Goal: Task Accomplishment & Management: Use online tool/utility

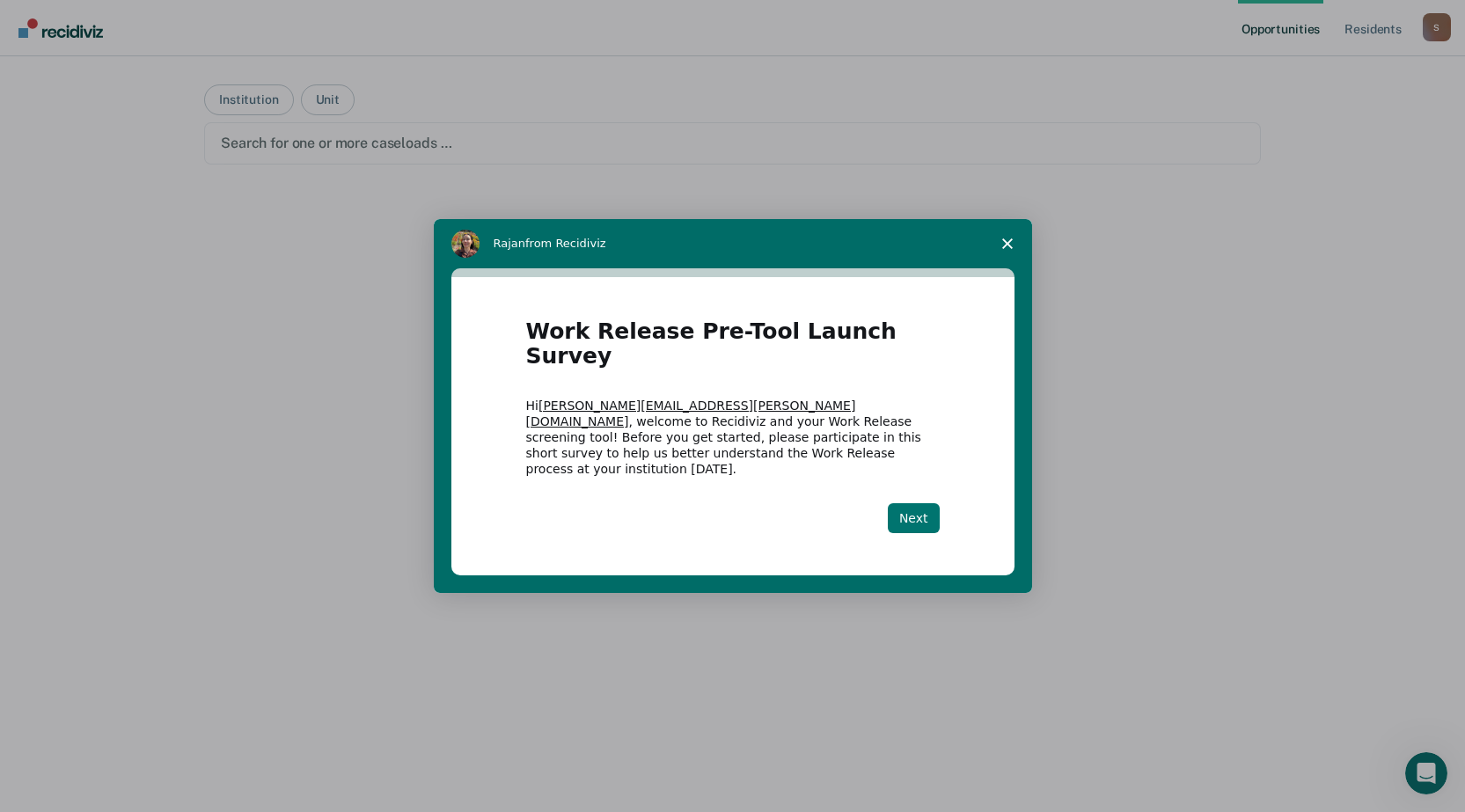
click at [918, 503] on button "Next" at bounding box center [914, 518] width 52 height 30
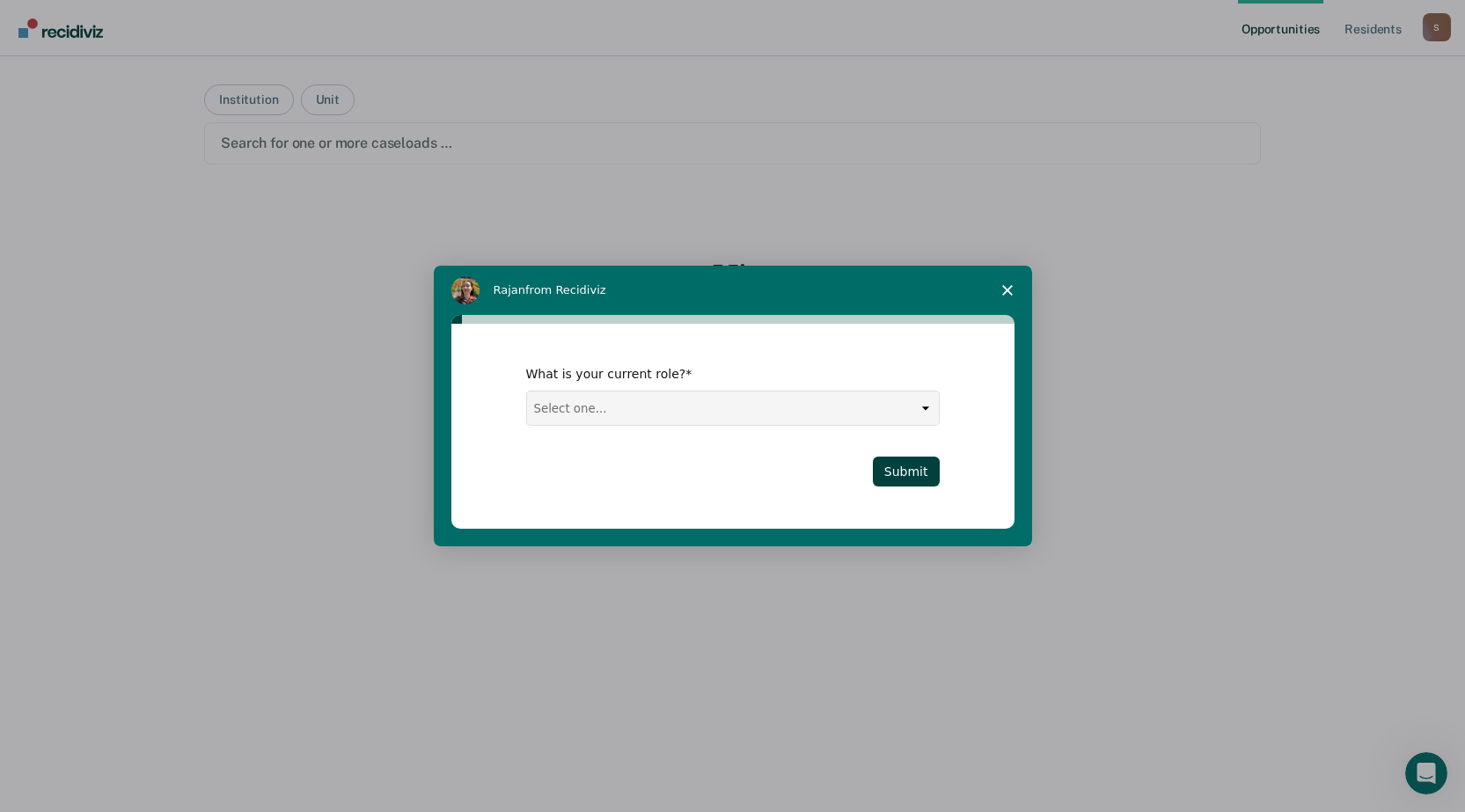
click at [708, 412] on select "Select one... Case Manager FUM Assistant [PERSON_NAME] [PERSON_NAME]" at bounding box center [733, 408] width 412 height 34
select select "FUM"
click at [527, 391] on select "Select one... Case Manager FUM Assistant [PERSON_NAME] [PERSON_NAME]" at bounding box center [733, 408] width 412 height 34
click at [923, 472] on button "Submit" at bounding box center [907, 471] width 67 height 30
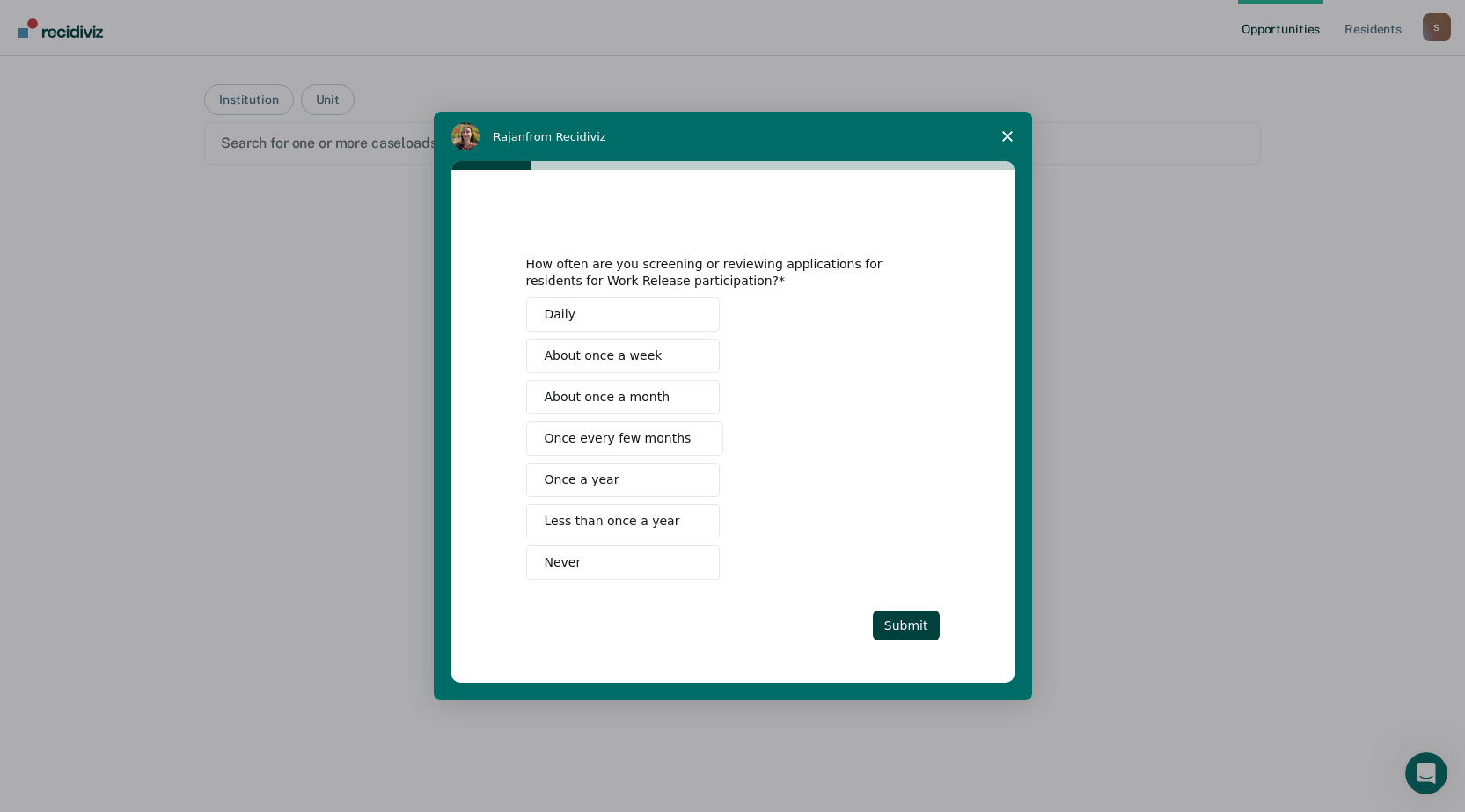
click at [593, 395] on span "About once a month" at bounding box center [608, 396] width 126 height 19
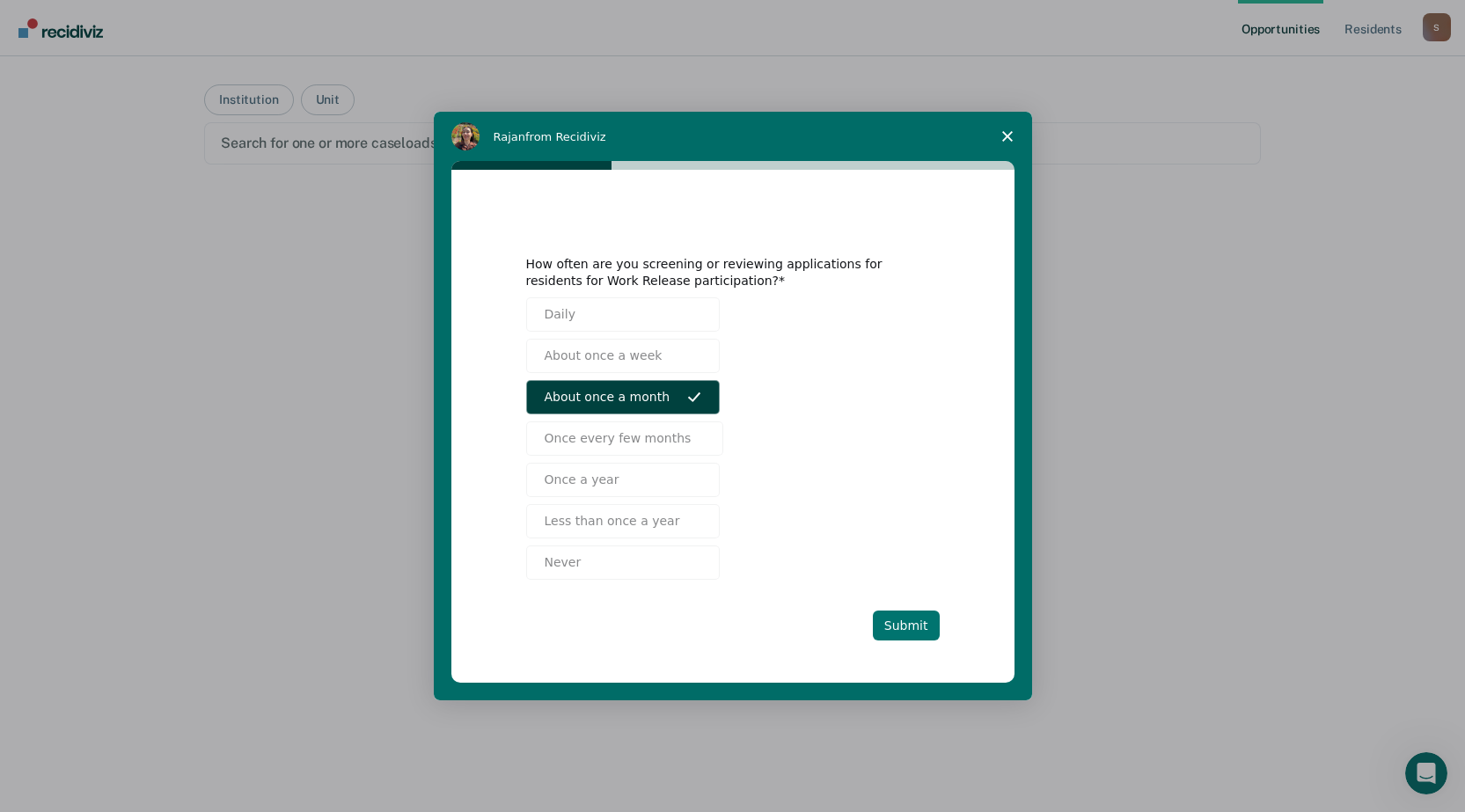
drag, startPoint x: 908, startPoint y: 633, endPoint x: 898, endPoint y: 616, distance: 19.7
click at [907, 633] on button "Submit" at bounding box center [907, 626] width 67 height 30
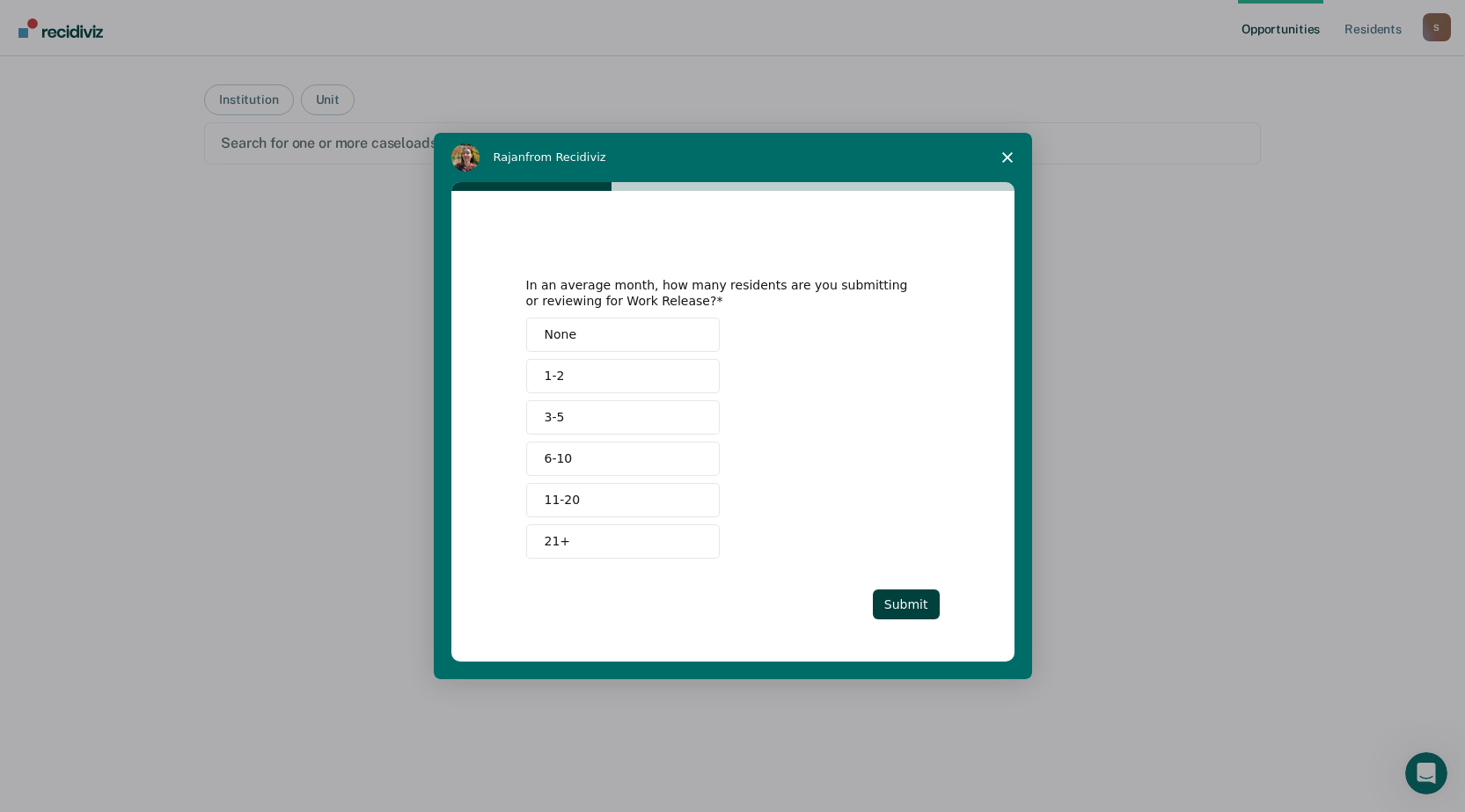
click at [563, 413] on button "3-5" at bounding box center [623, 417] width 193 height 34
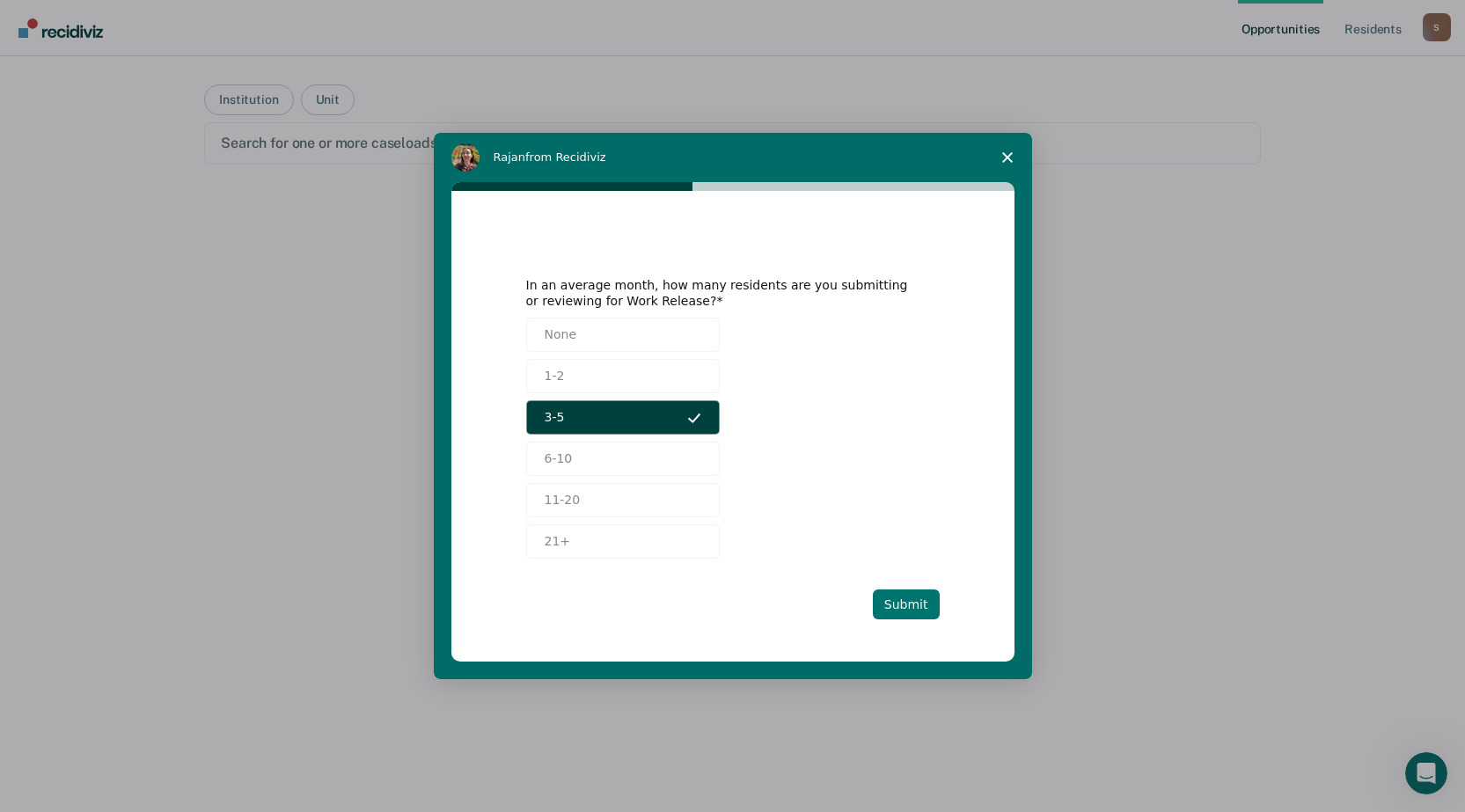
click at [925, 607] on button "Submit" at bounding box center [907, 605] width 67 height 30
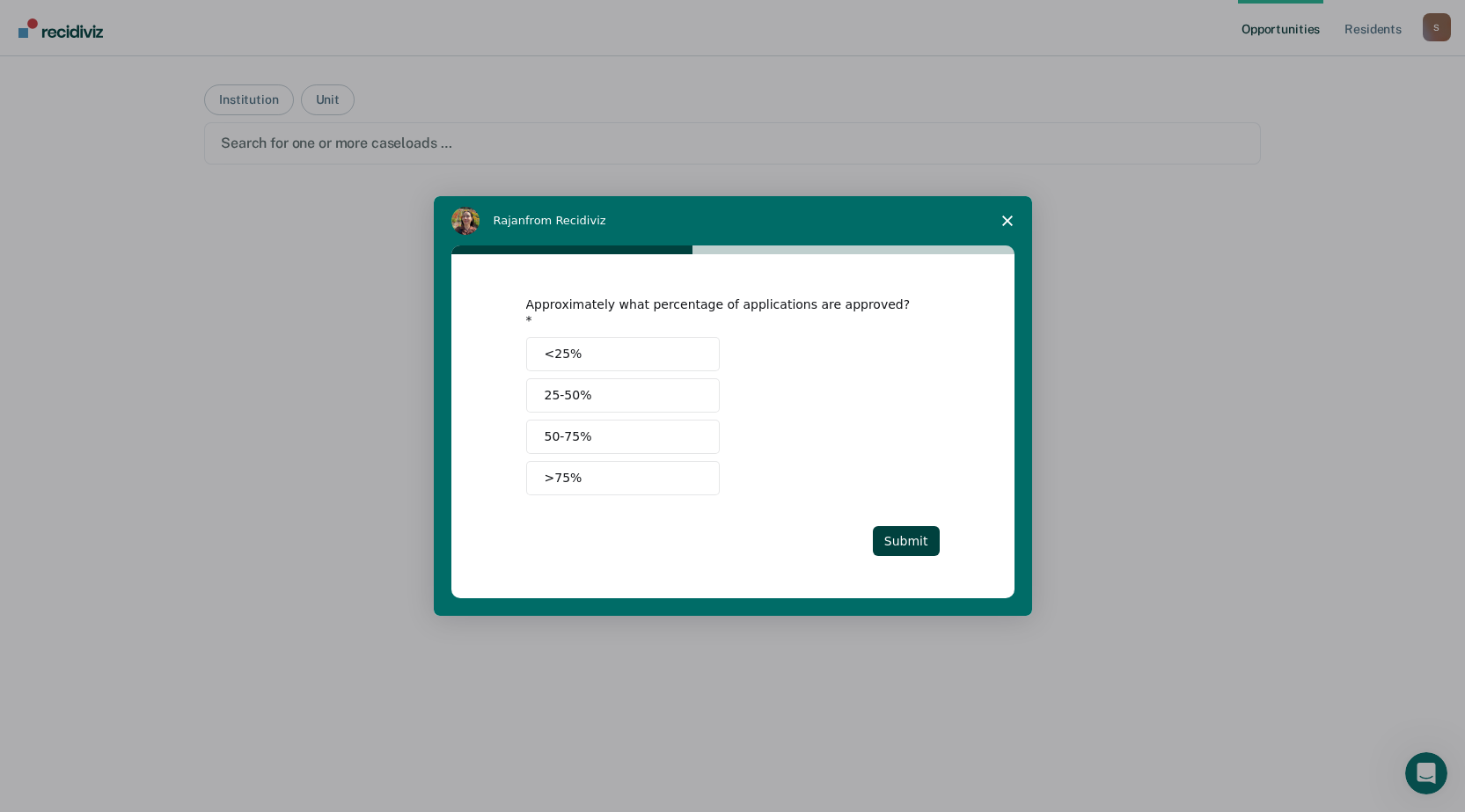
click at [585, 387] on span "25-50%" at bounding box center [569, 395] width 48 height 19
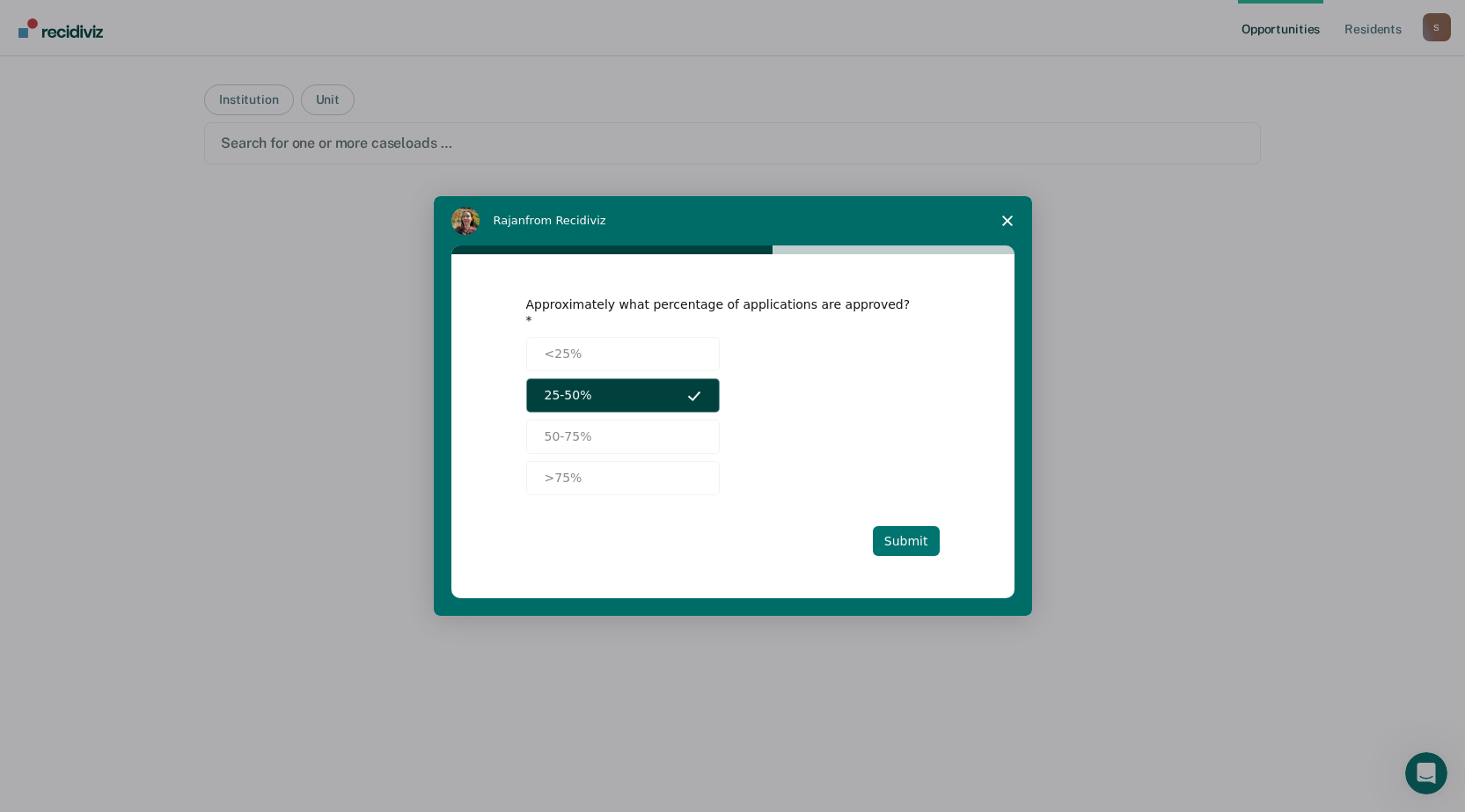
click at [905, 541] on button "Submit" at bounding box center [907, 541] width 67 height 30
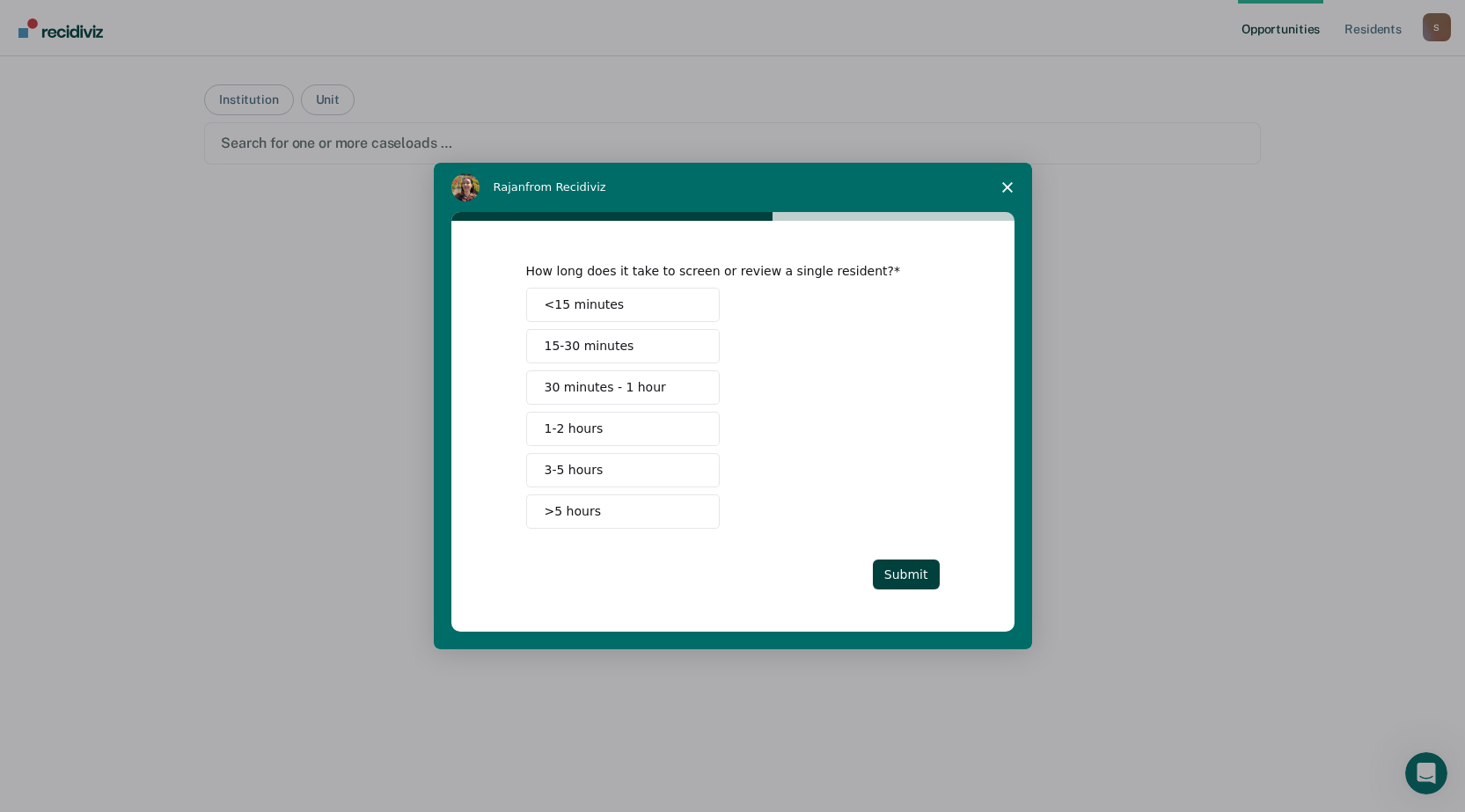
click at [585, 337] on button "15-30 minutes" at bounding box center [623, 346] width 193 height 34
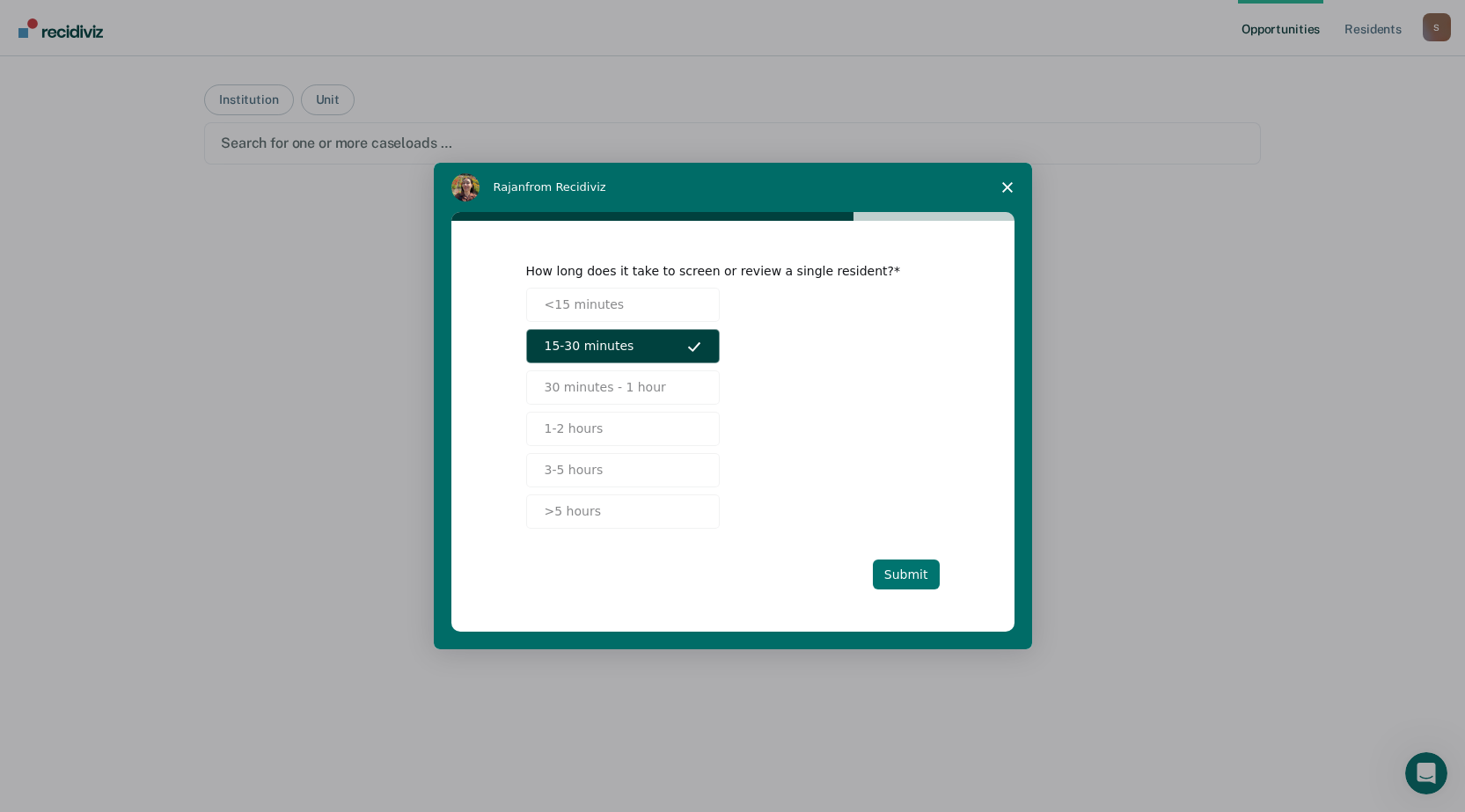
click at [900, 583] on button "Submit" at bounding box center [907, 575] width 67 height 30
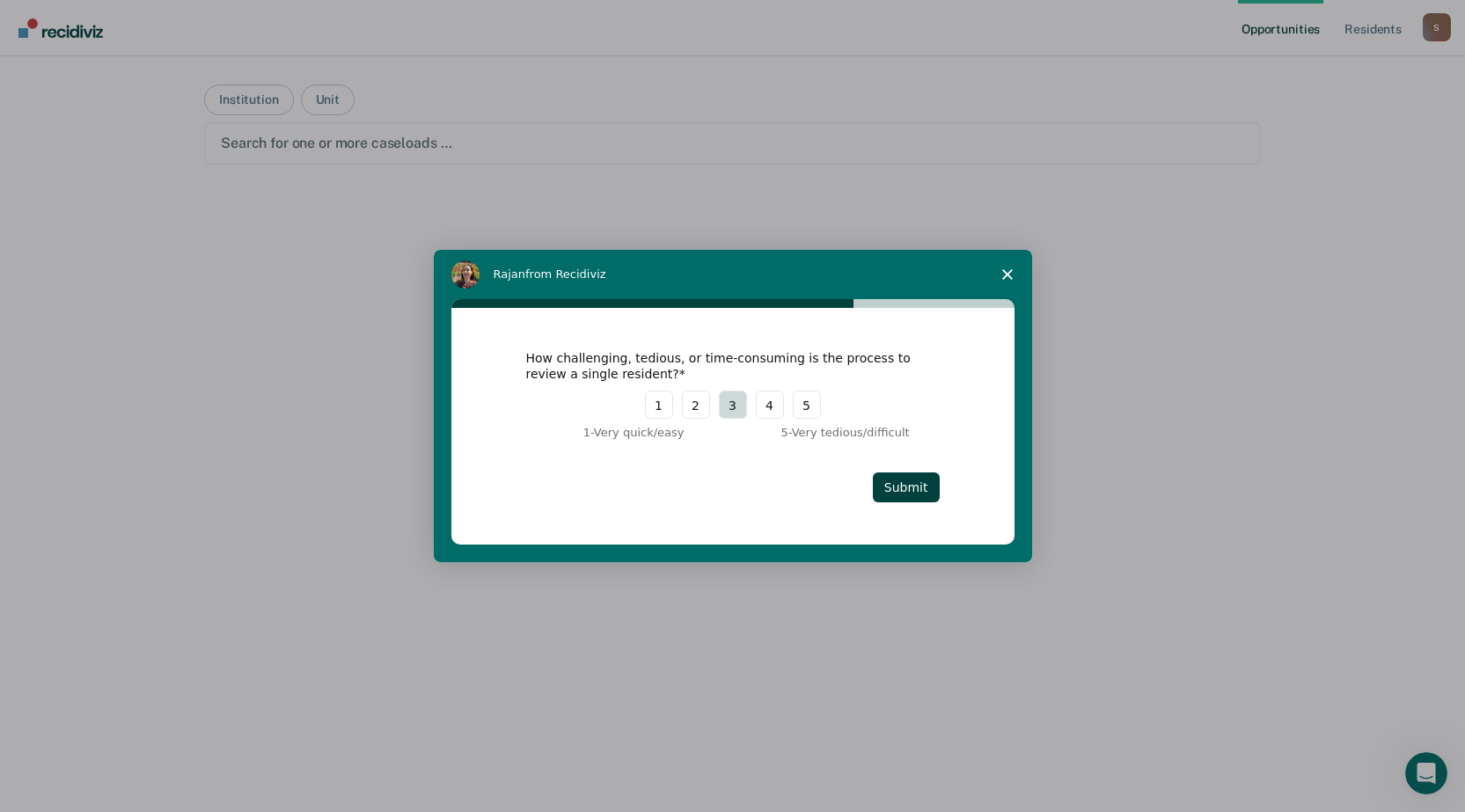
click at [727, 406] on button "3" at bounding box center [733, 404] width 28 height 28
click at [908, 487] on button "Submit" at bounding box center [907, 487] width 67 height 30
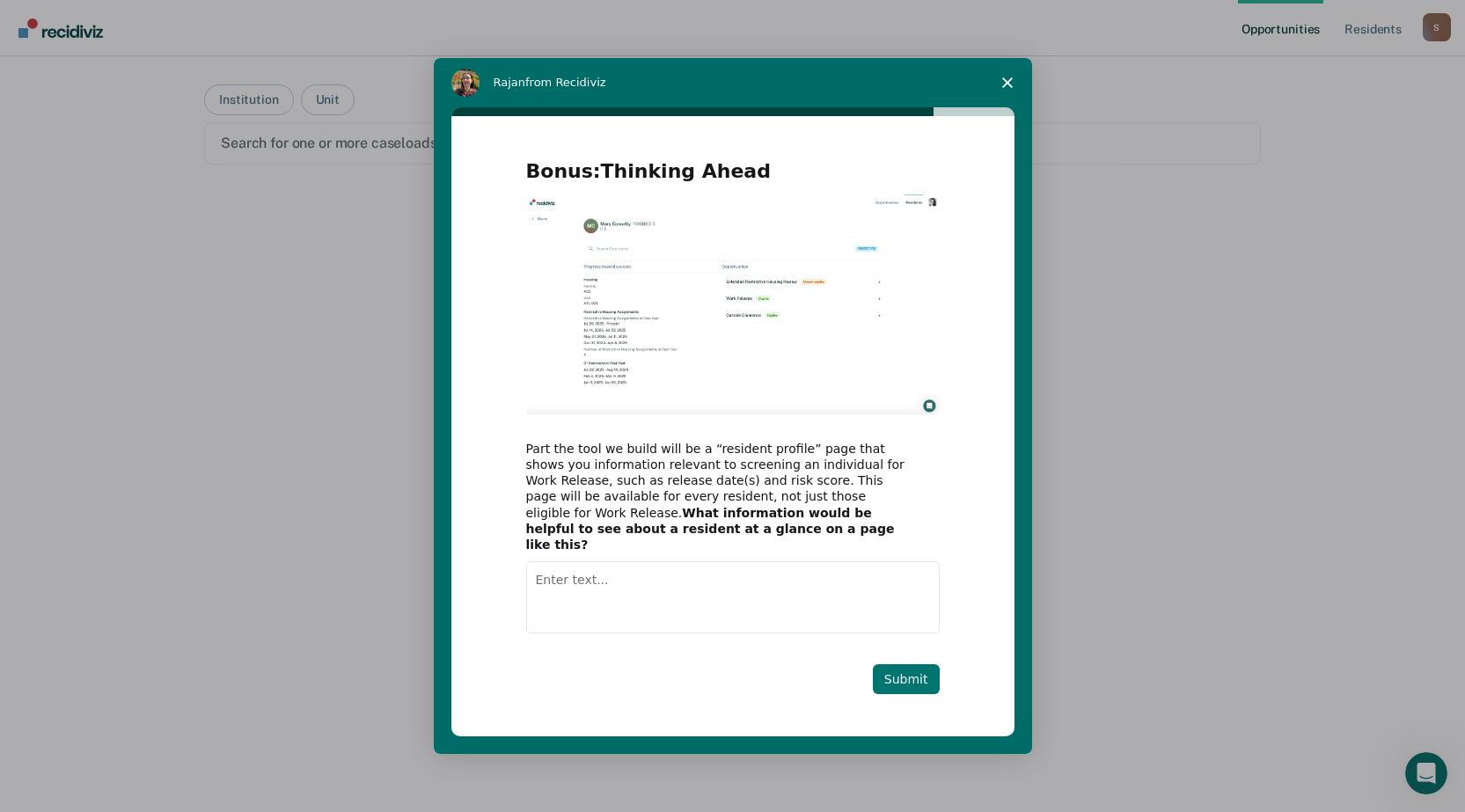
click at [911, 668] on button "Submit" at bounding box center [907, 679] width 67 height 30
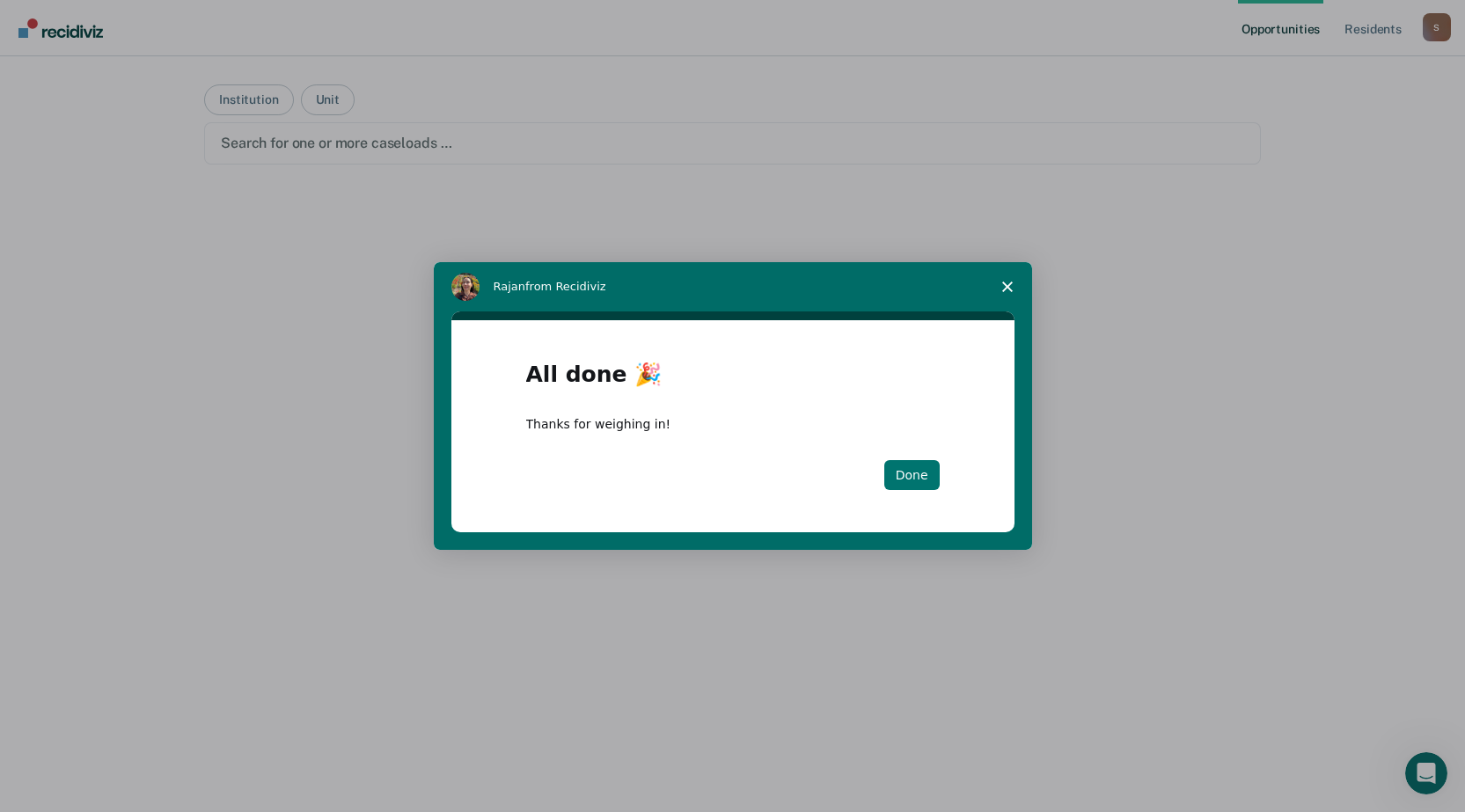
click at [922, 477] on button "Done" at bounding box center [912, 475] width 56 height 30
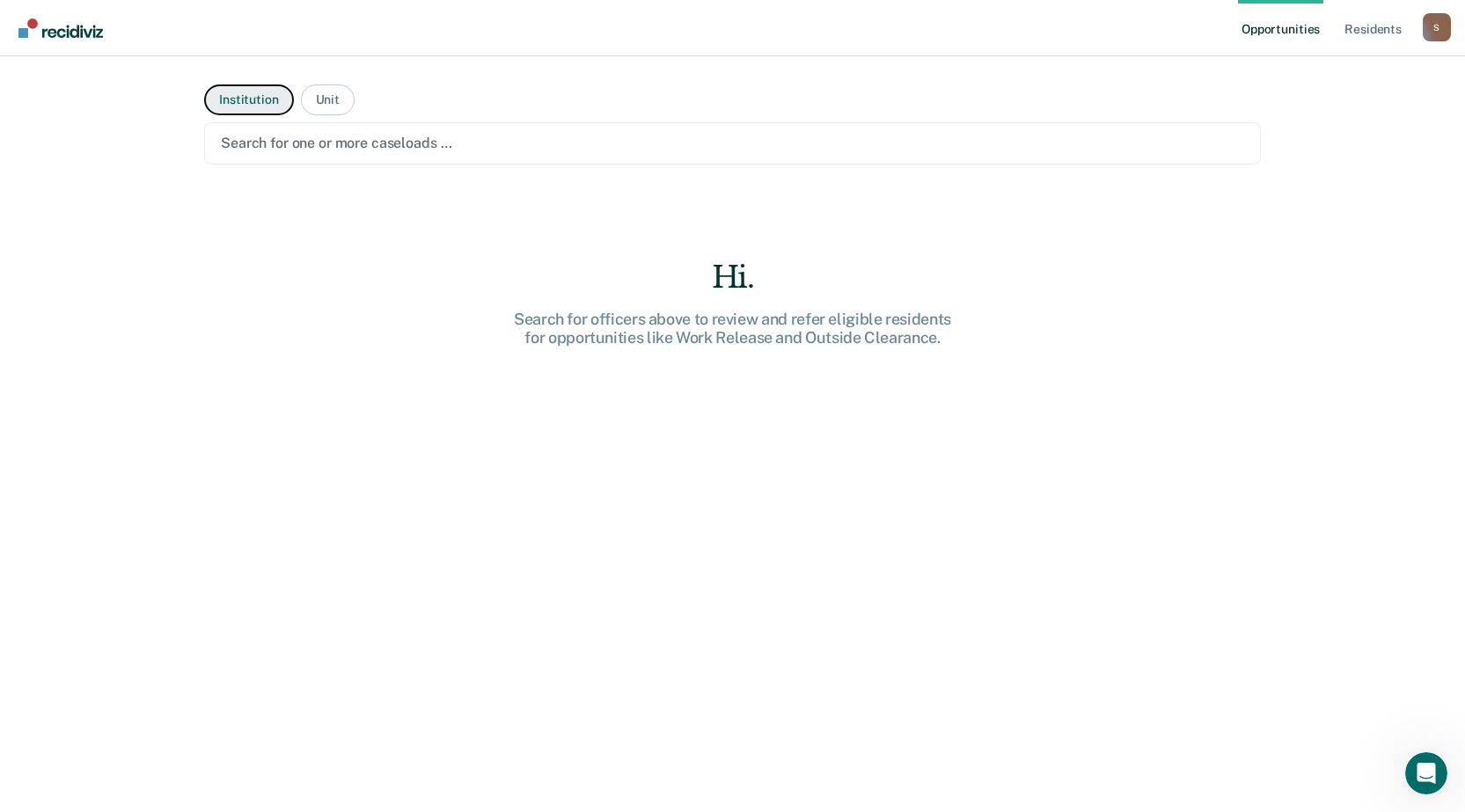
click at [258, 99] on button "Institution" at bounding box center [248, 100] width 89 height 31
click at [318, 134] on div at bounding box center [732, 142] width 1023 height 20
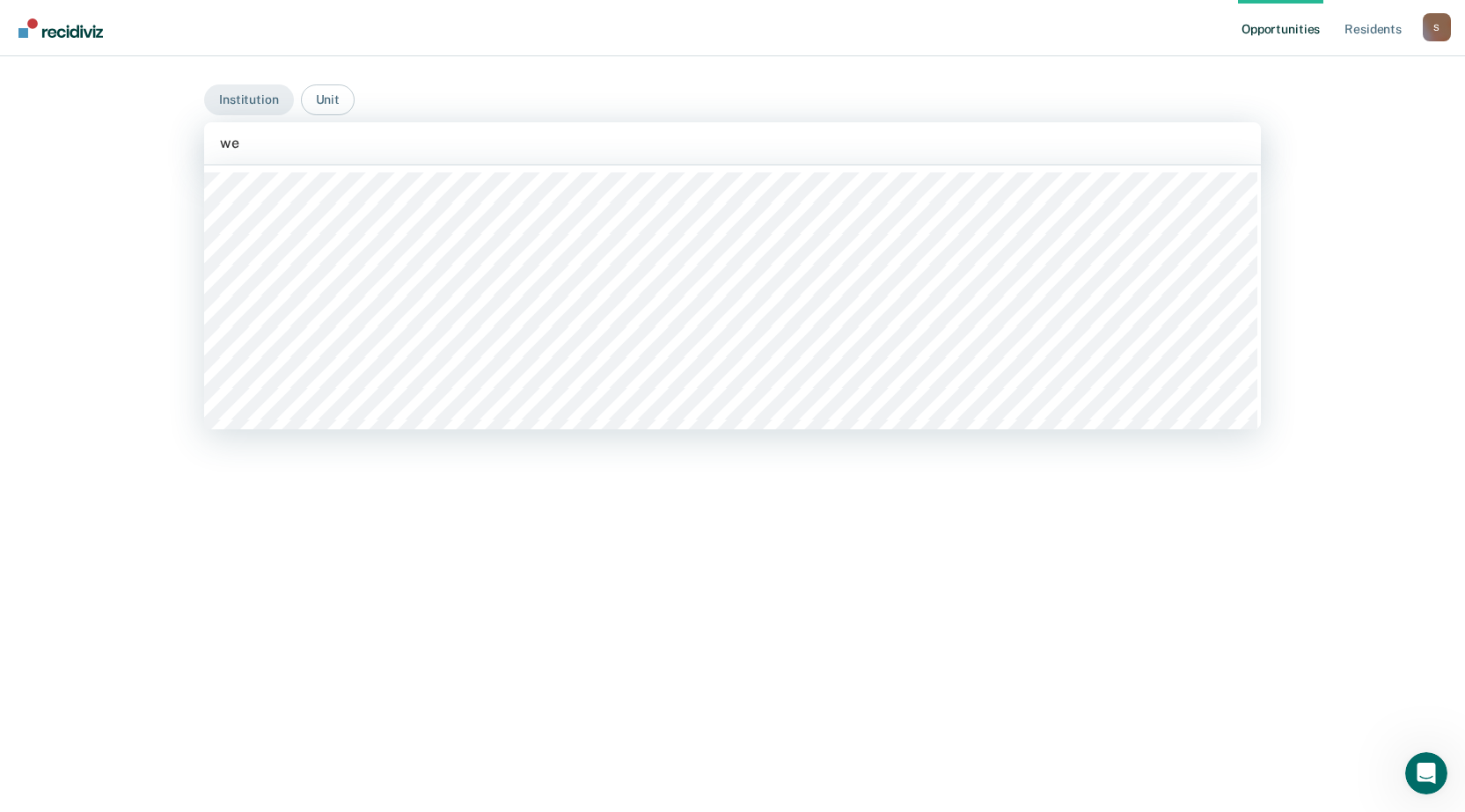
type input "[PERSON_NAME]"
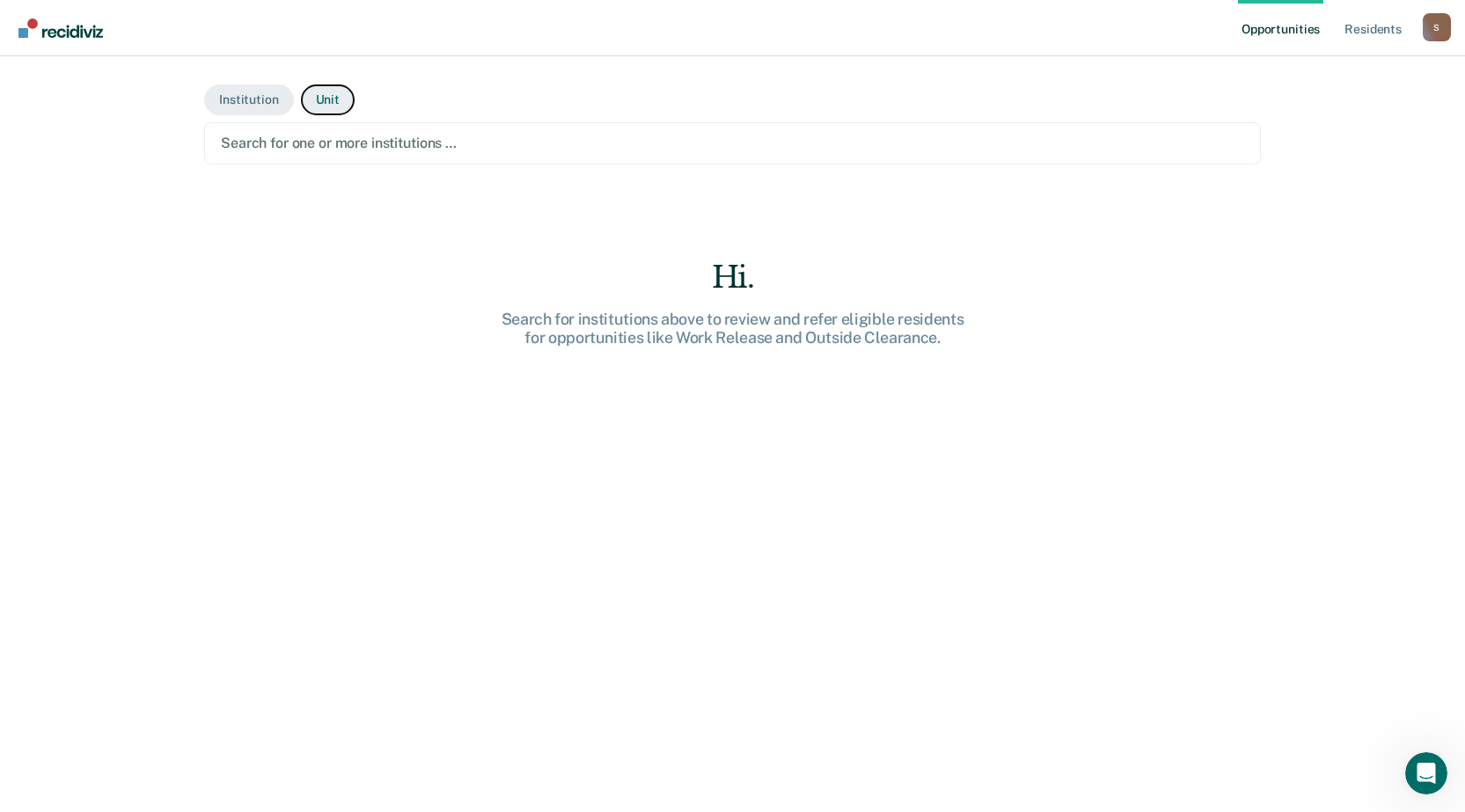
click at [321, 95] on button "Unit" at bounding box center [328, 100] width 54 height 31
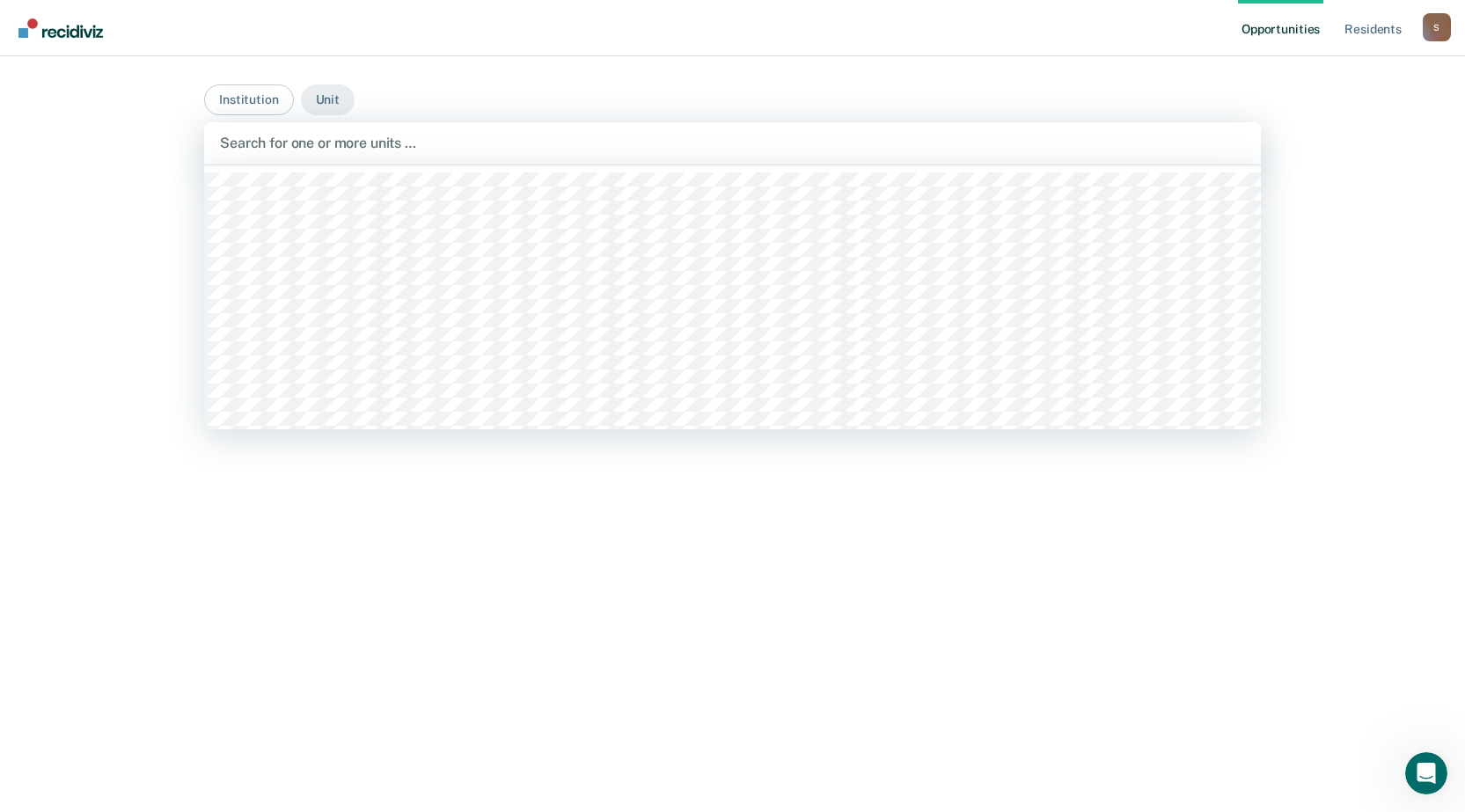
click at [280, 140] on div at bounding box center [732, 142] width 1025 height 20
type input "western"
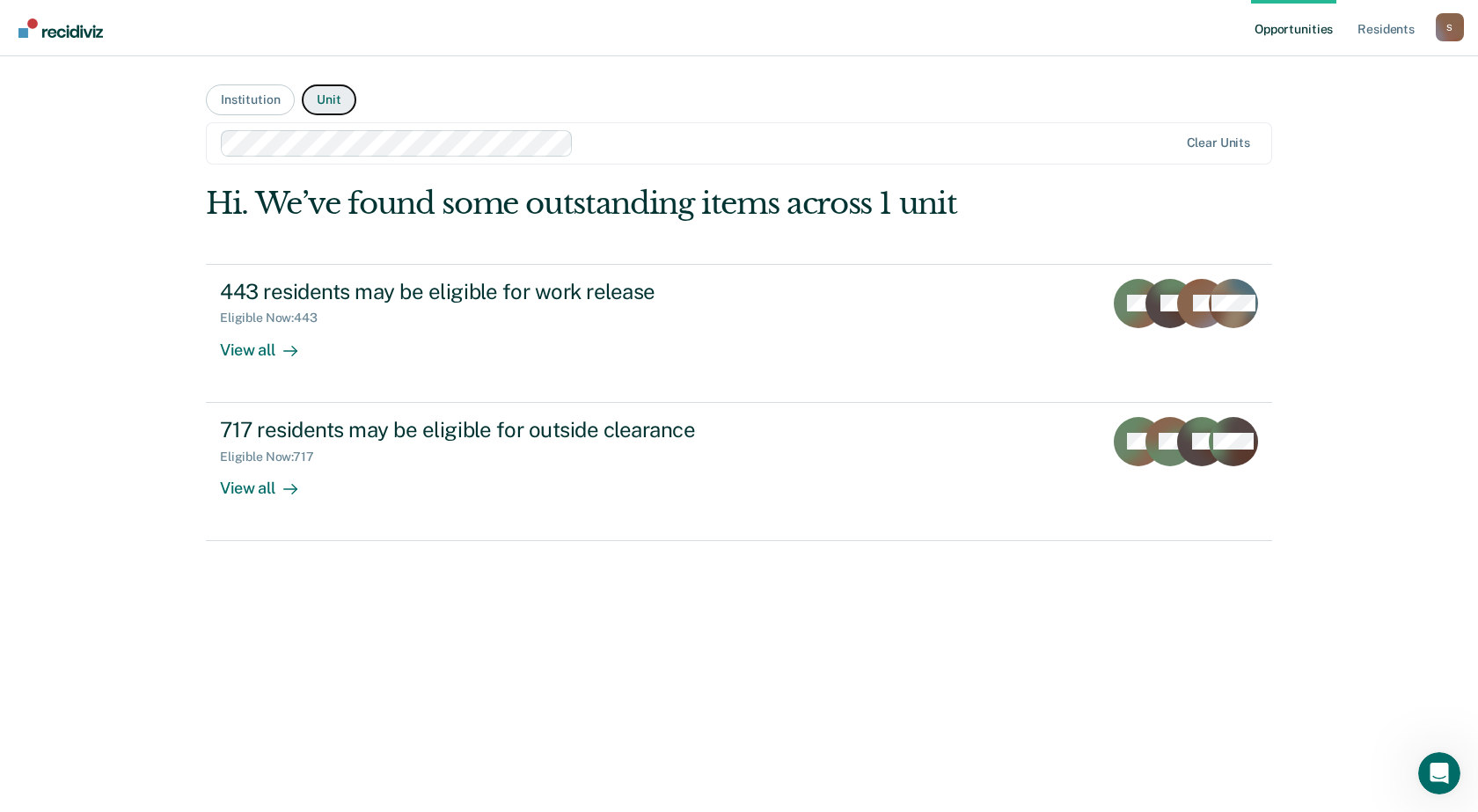
click at [327, 99] on button "Unit" at bounding box center [328, 100] width 54 height 31
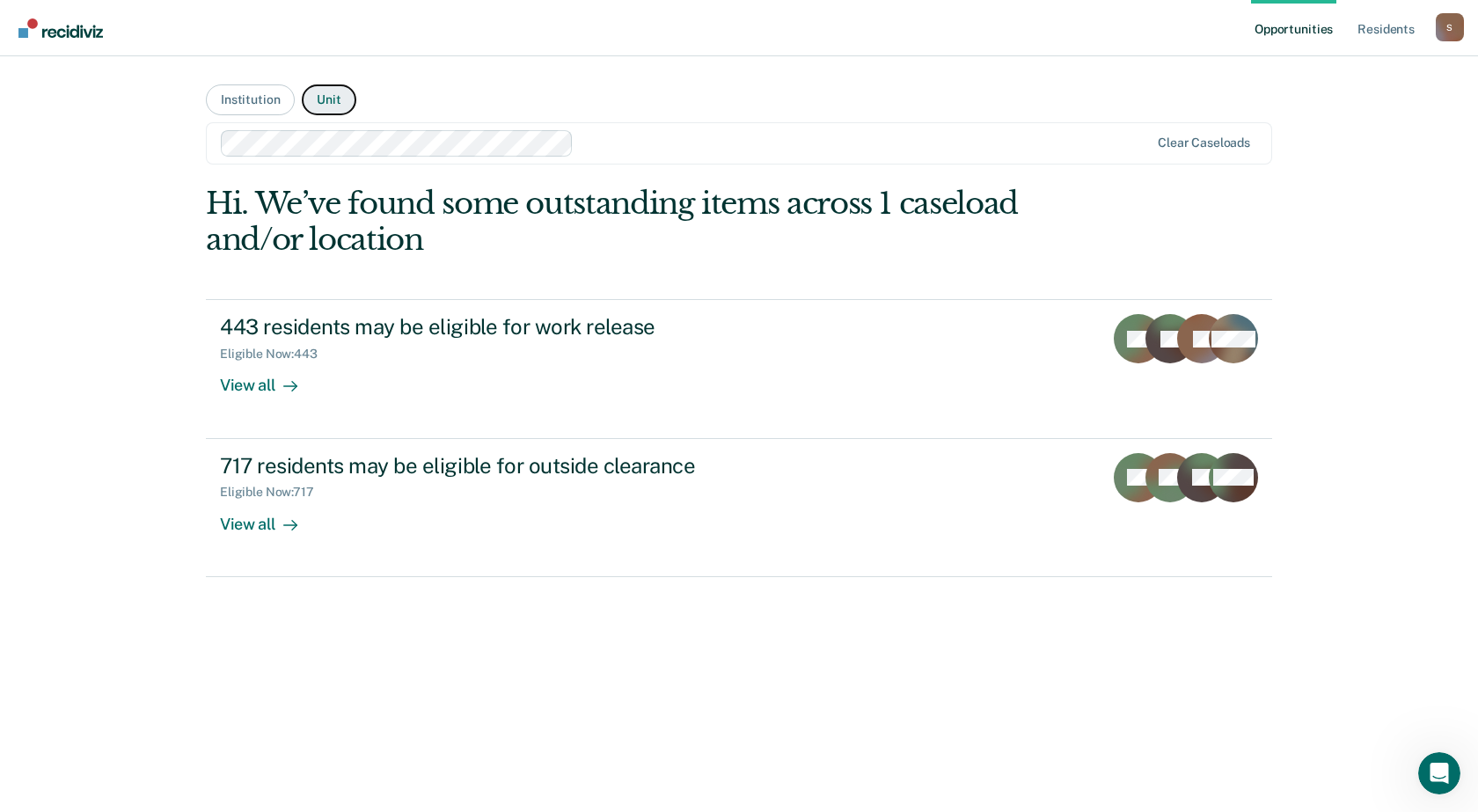
click at [336, 101] on button "Unit" at bounding box center [328, 100] width 54 height 31
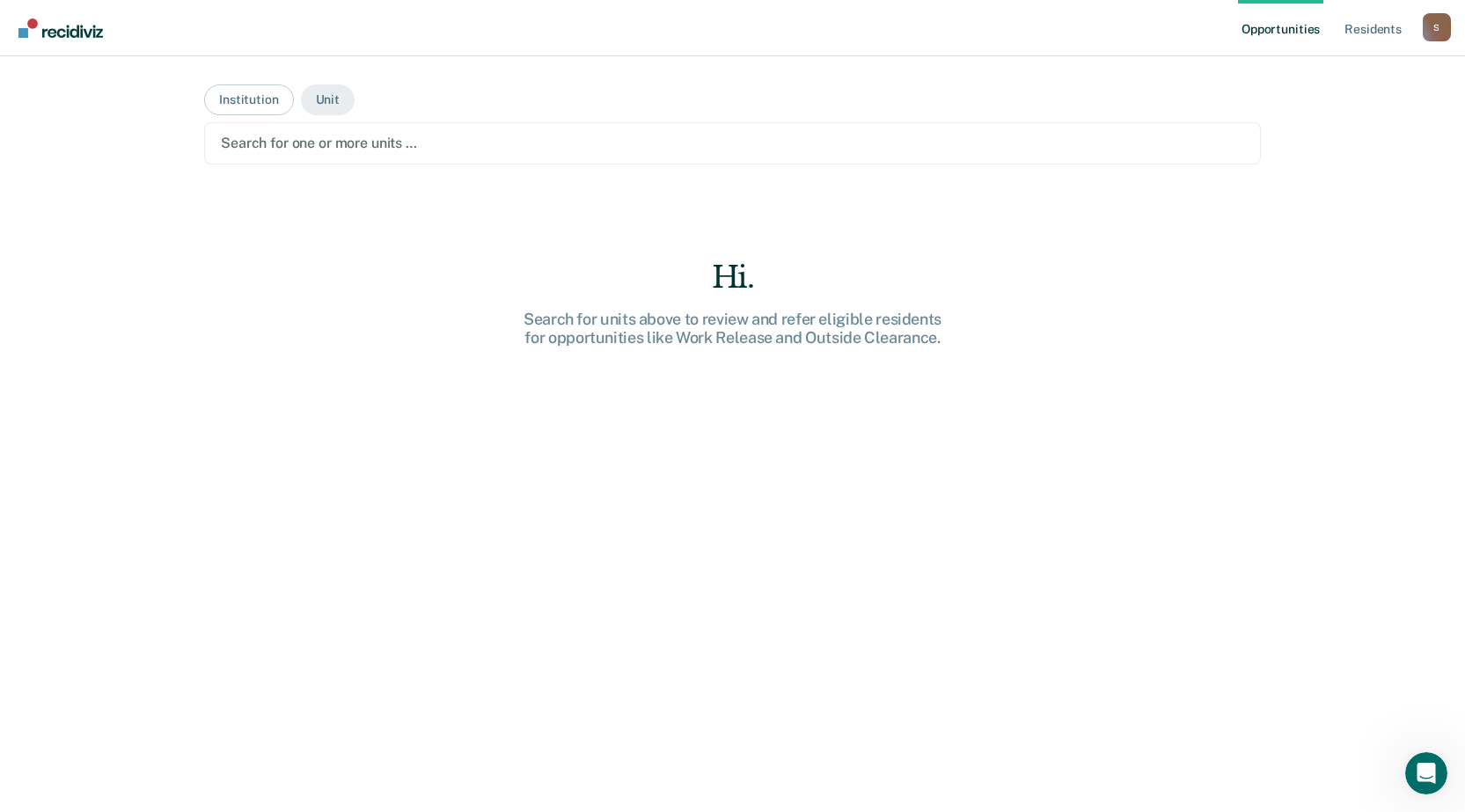
click at [346, 157] on div "Search for one or more units …" at bounding box center [732, 144] width 1057 height 42
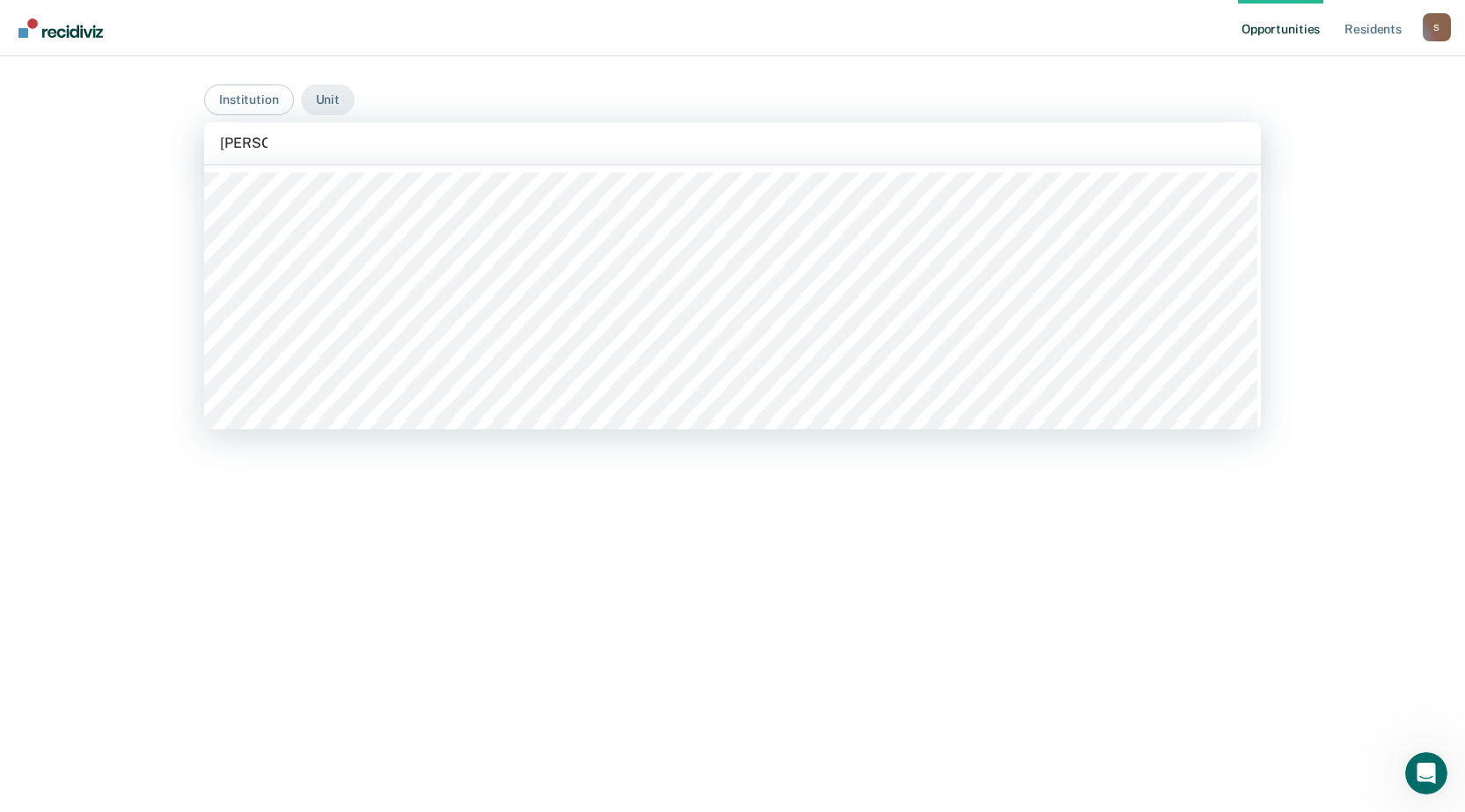
type input "western"
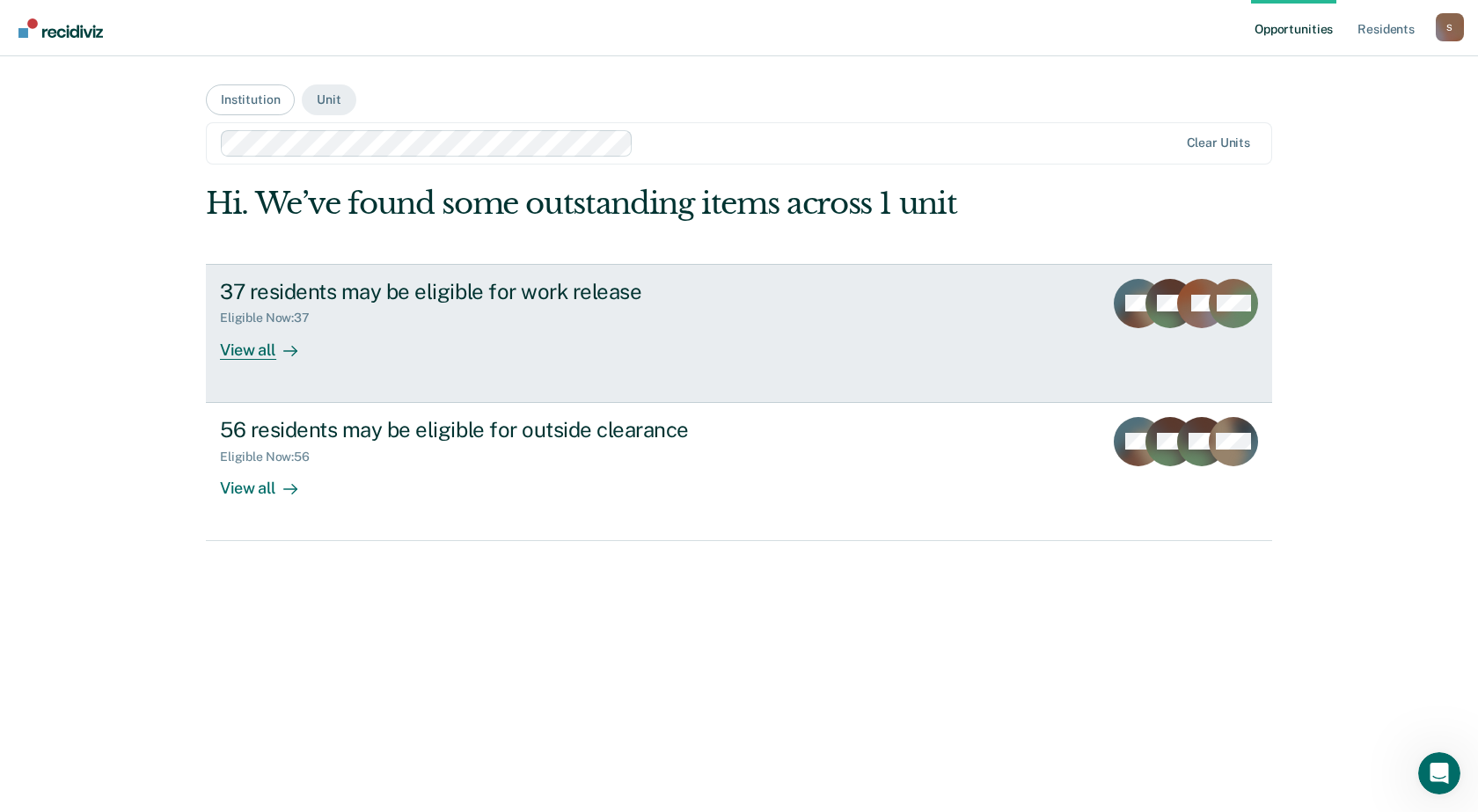
click at [521, 357] on div "37 residents may be eligible for work release Eligible Now : 37 View all" at bounding box center [549, 320] width 660 height 81
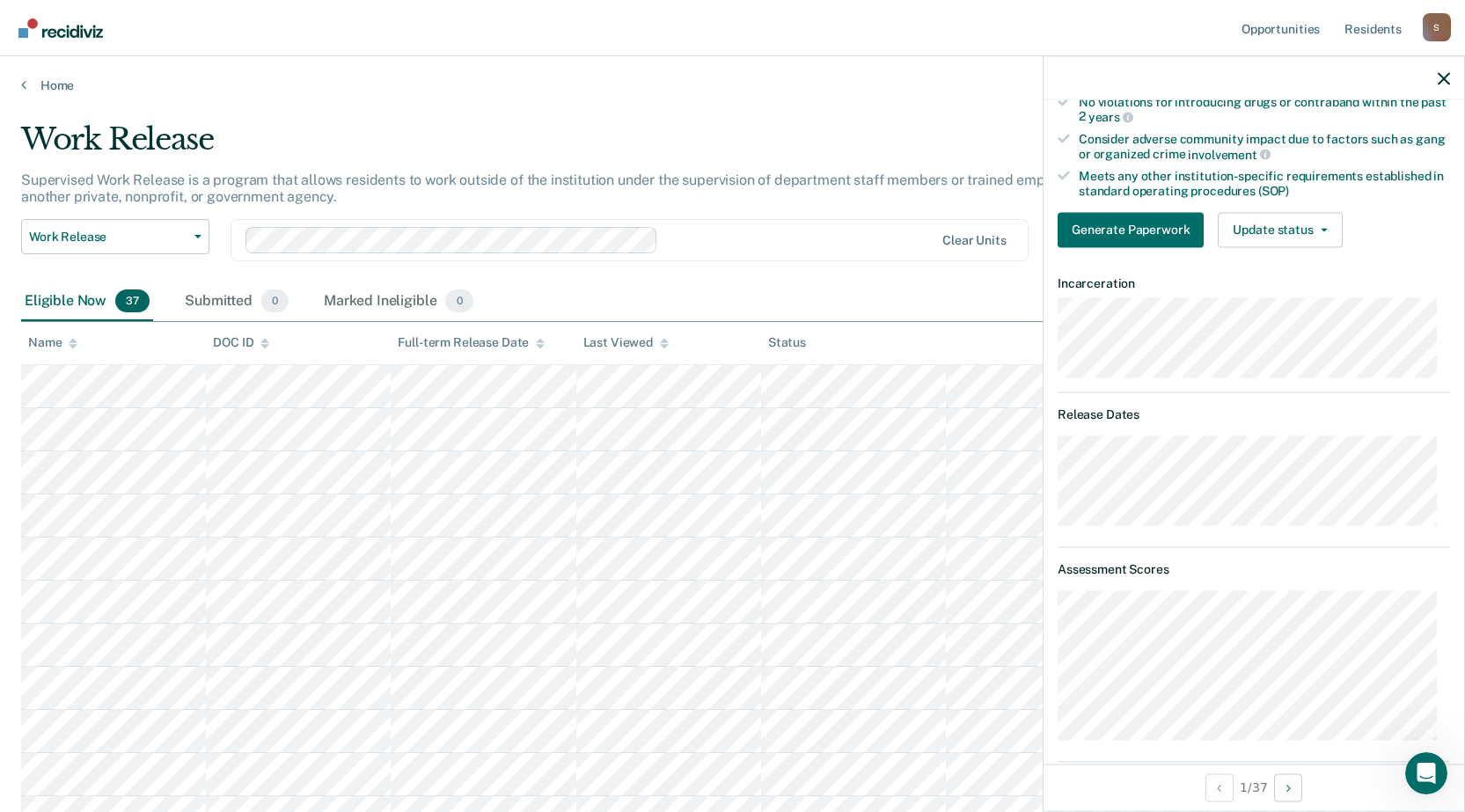
scroll to position [203, 0]
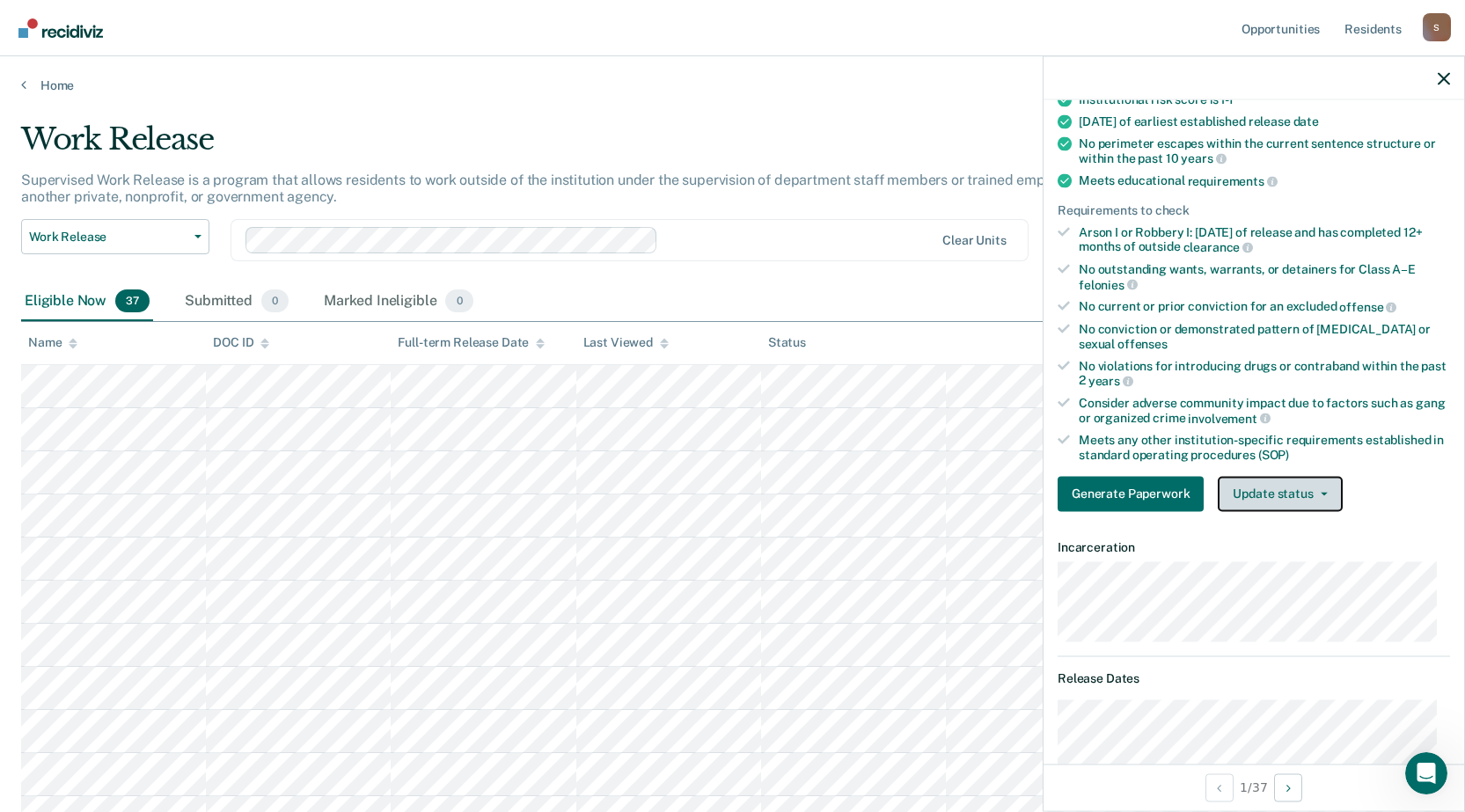
click at [1268, 500] on button "Update status" at bounding box center [1280, 493] width 125 height 35
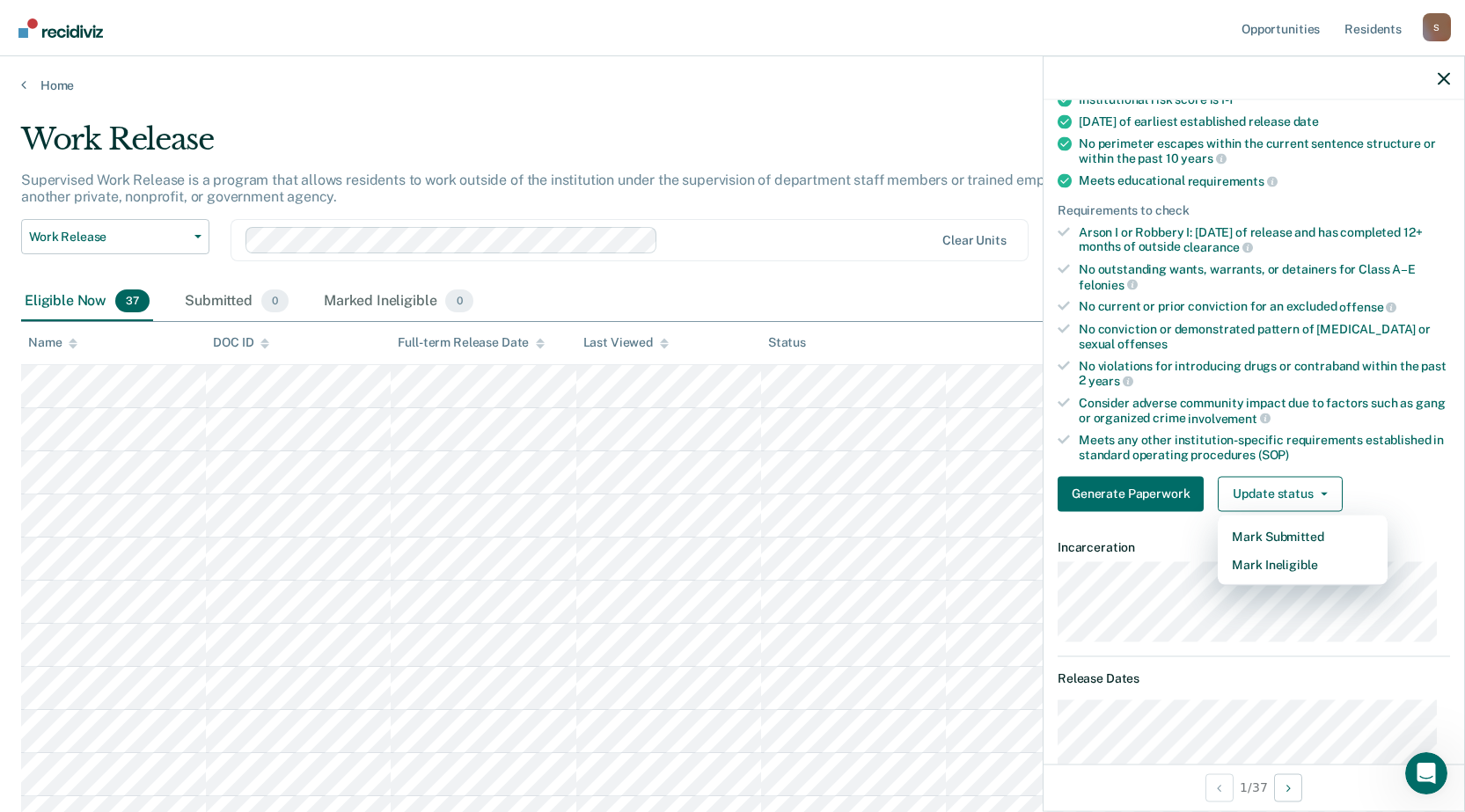
click at [887, 244] on div at bounding box center [799, 239] width 269 height 20
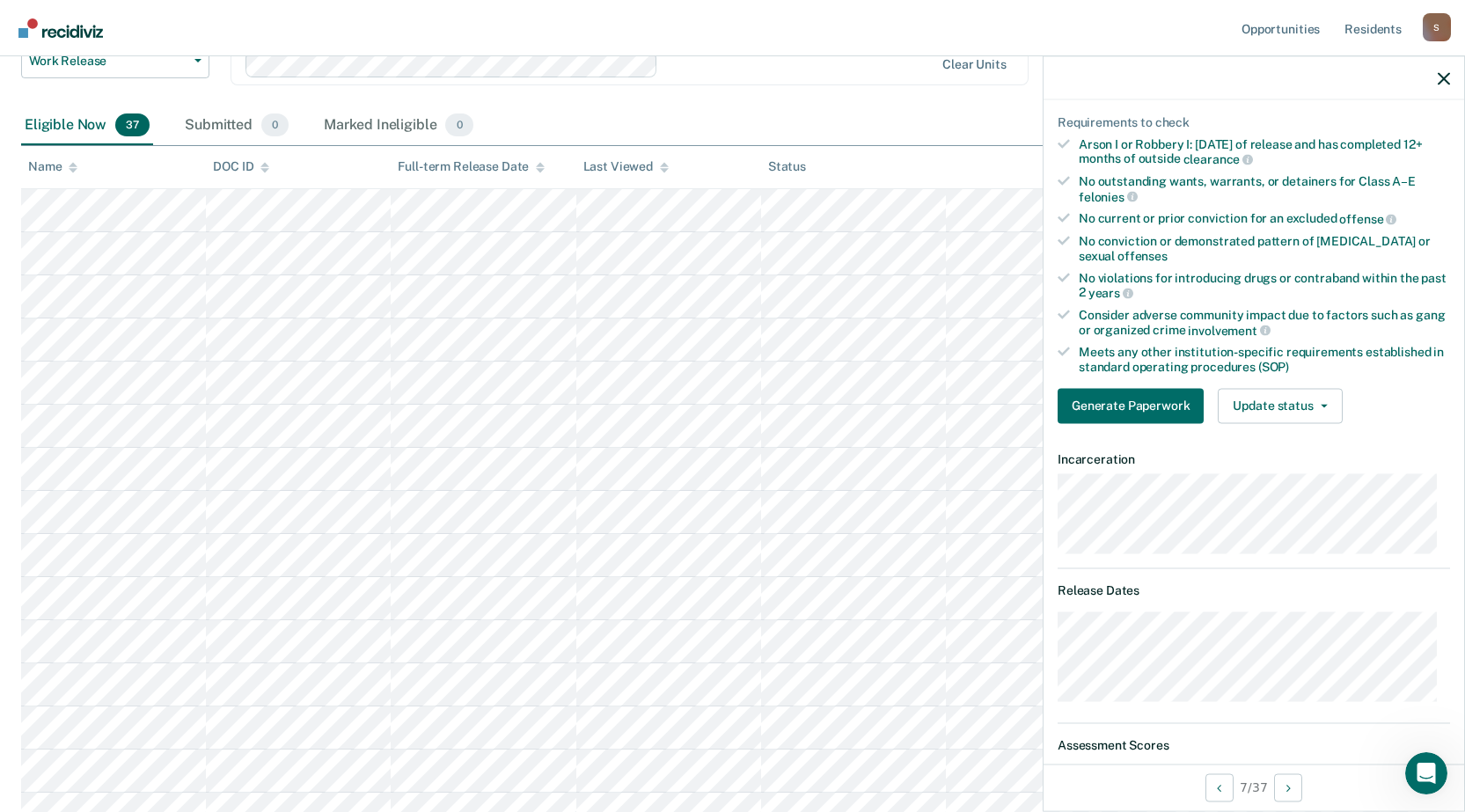
scroll to position [264, 0]
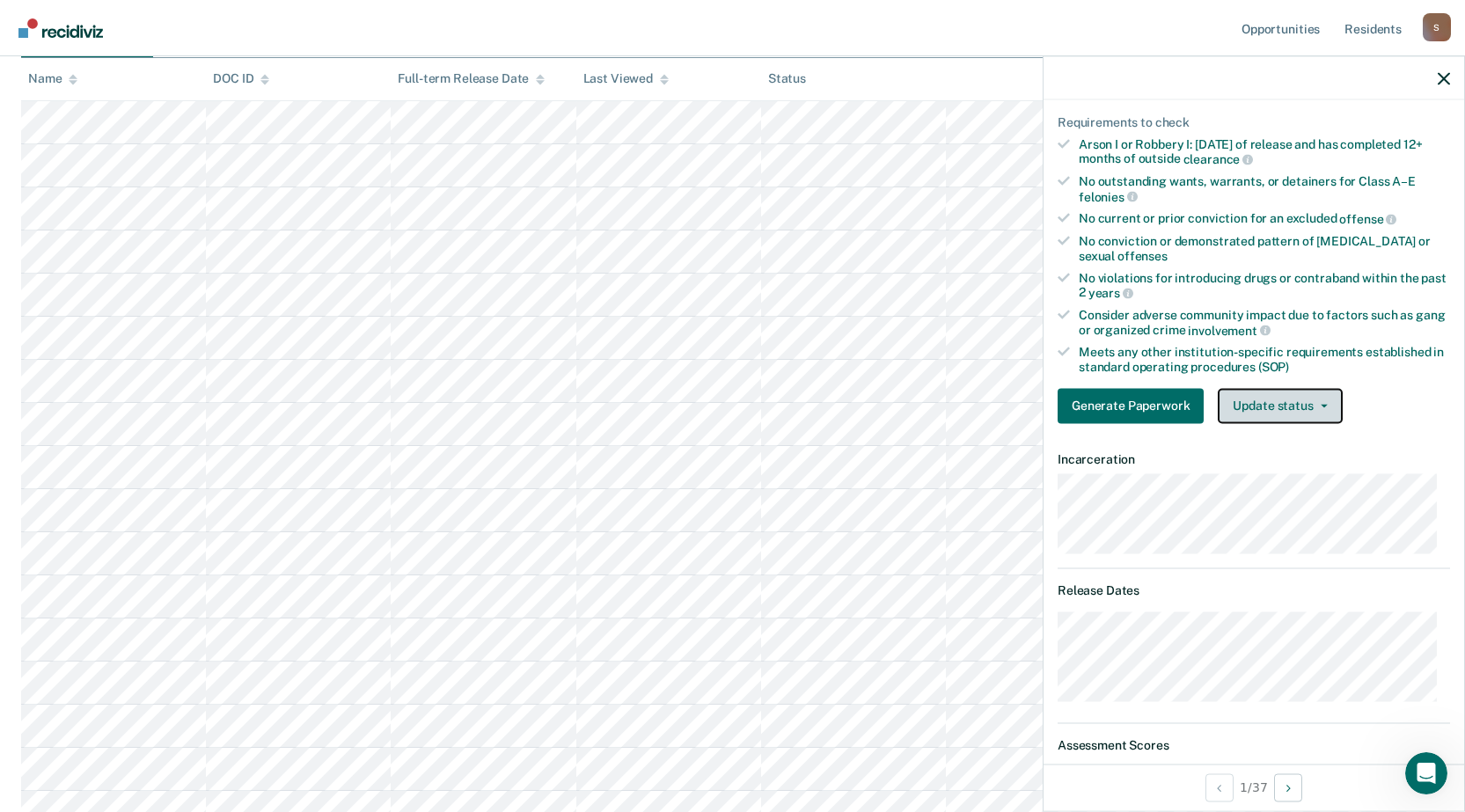
click at [1275, 410] on button "Update status" at bounding box center [1280, 405] width 125 height 35
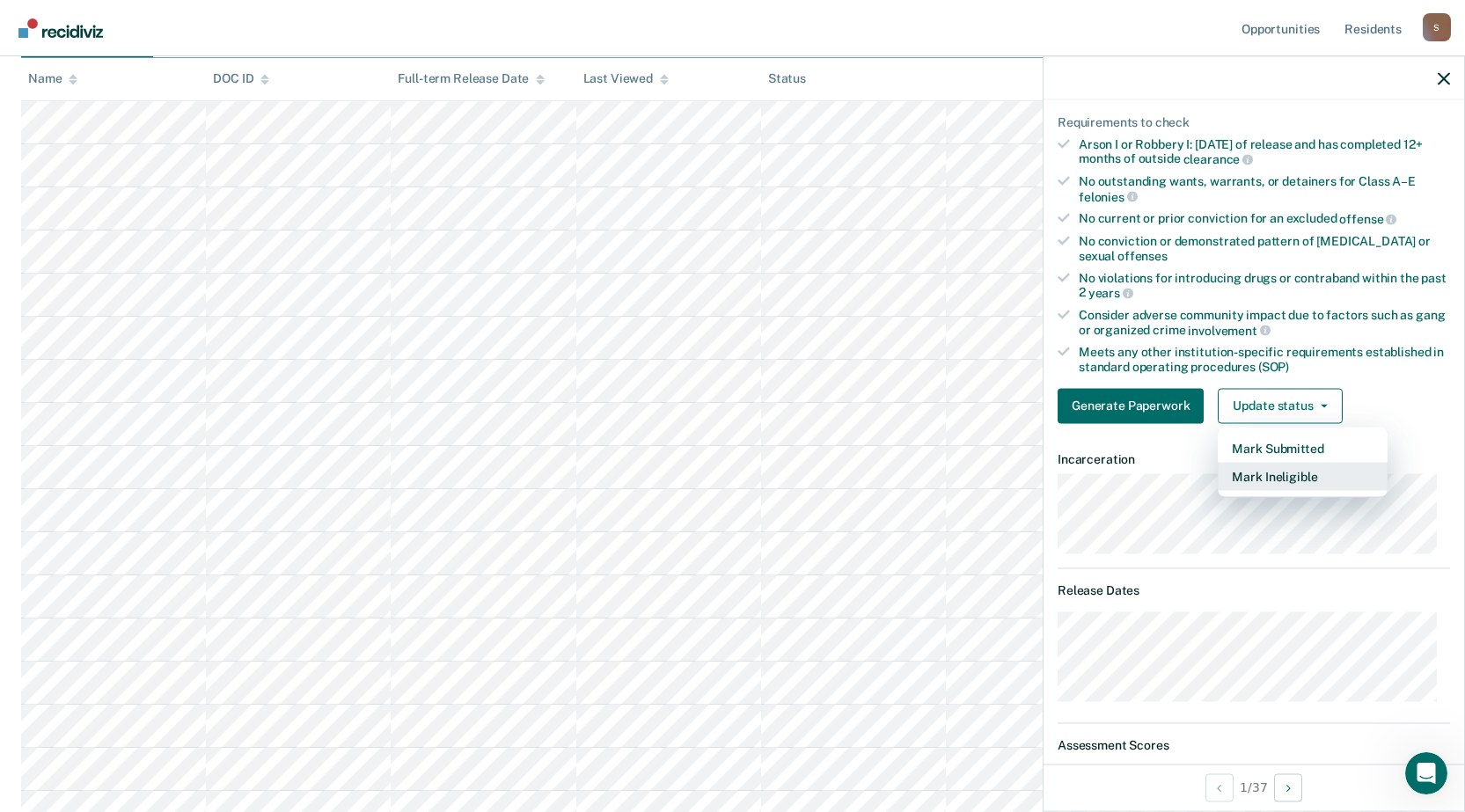
click at [1289, 476] on button "Mark Ineligible" at bounding box center [1303, 476] width 170 height 28
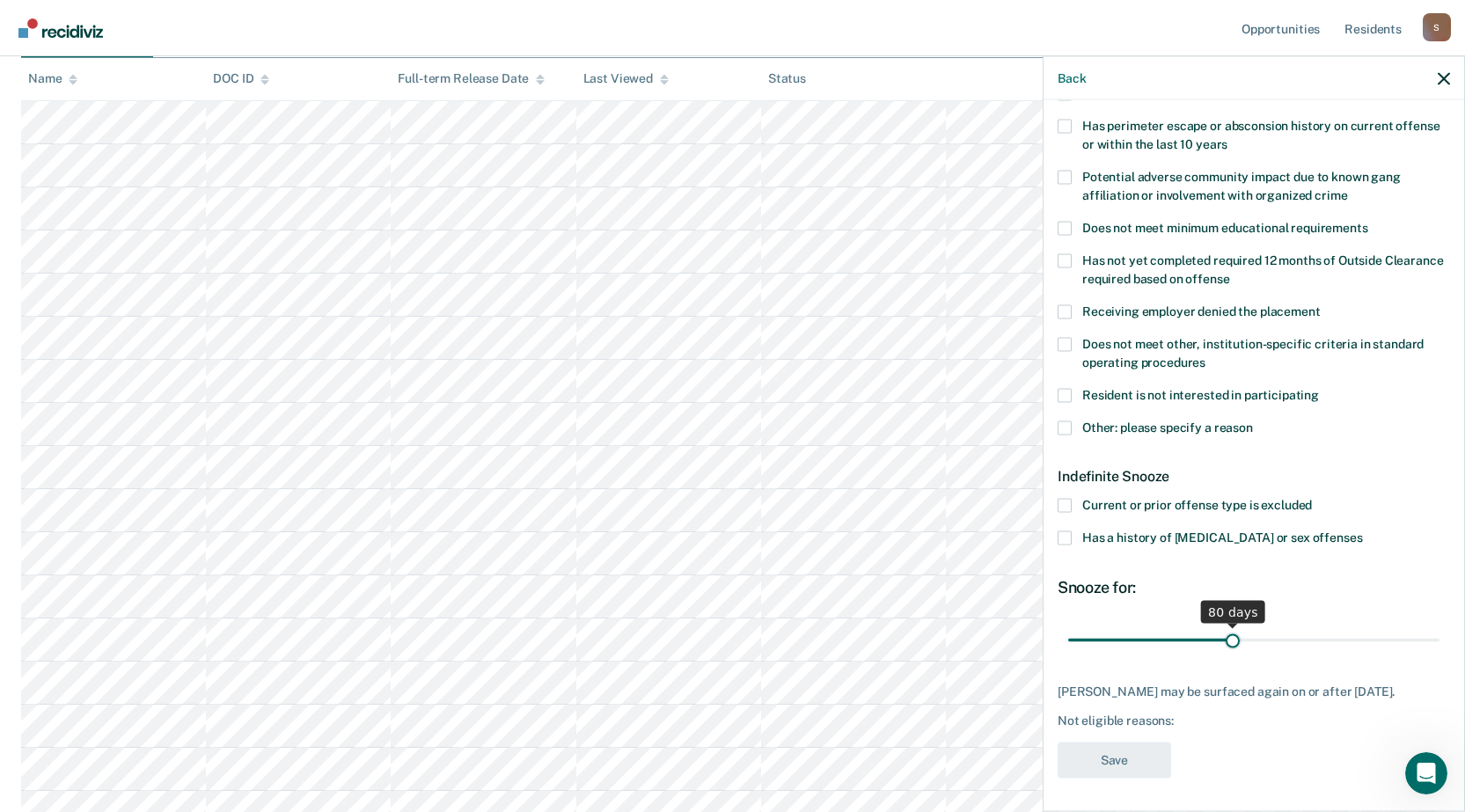
drag, startPoint x: 1132, startPoint y: 640, endPoint x: 1227, endPoint y: 639, distance: 95.0
type input "80"
click at [1227, 639] on input "range" at bounding box center [1254, 640] width 372 height 31
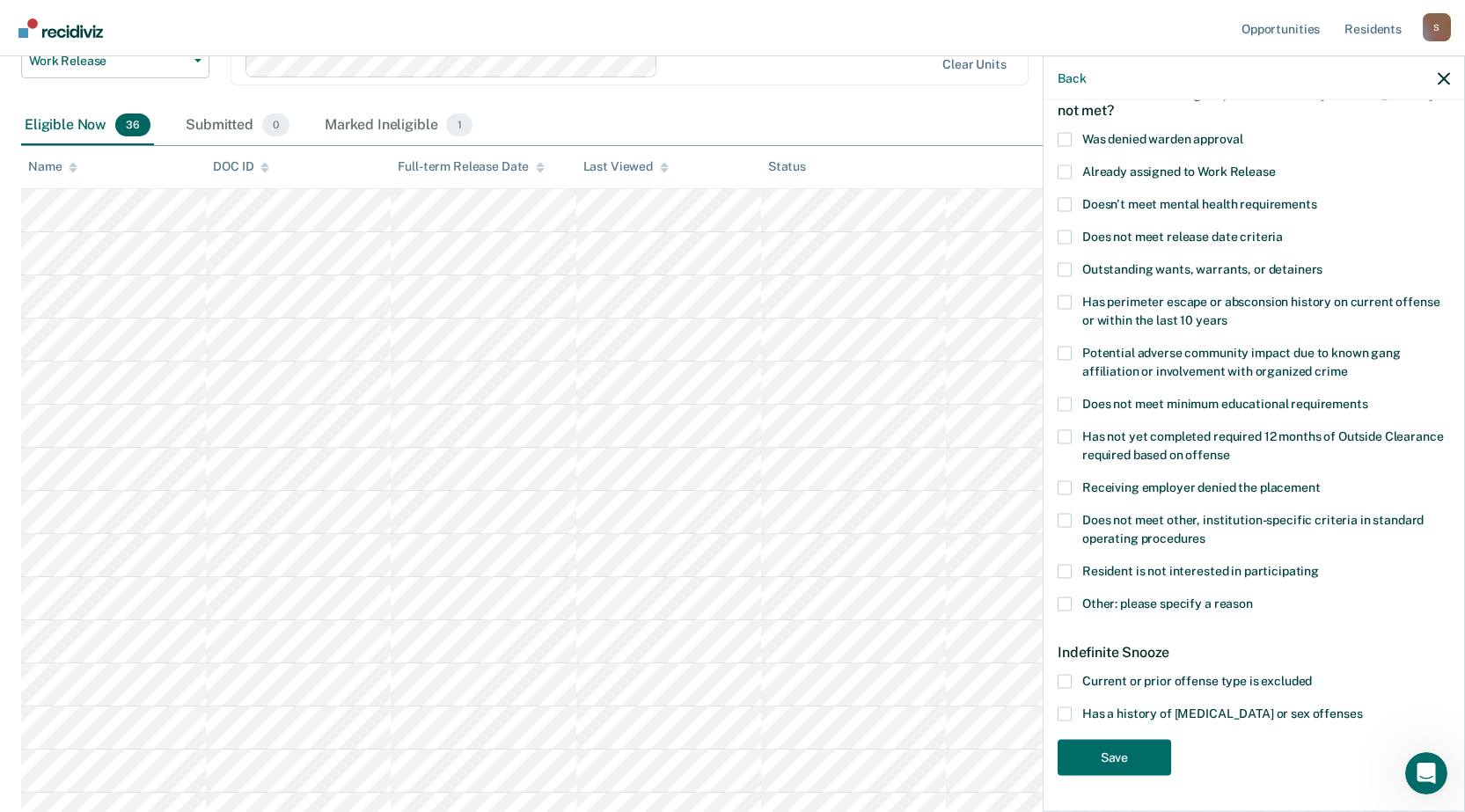
scroll to position [100, 0]
click at [813, 38] on nav "Opportunities Resident s [PERSON_NAME][EMAIL_ADDRESS][PERSON_NAME][DOMAIN_NAME]…" at bounding box center [732, 27] width 1437 height 56
click at [1444, 74] on icon "button" at bounding box center [1444, 79] width 12 height 12
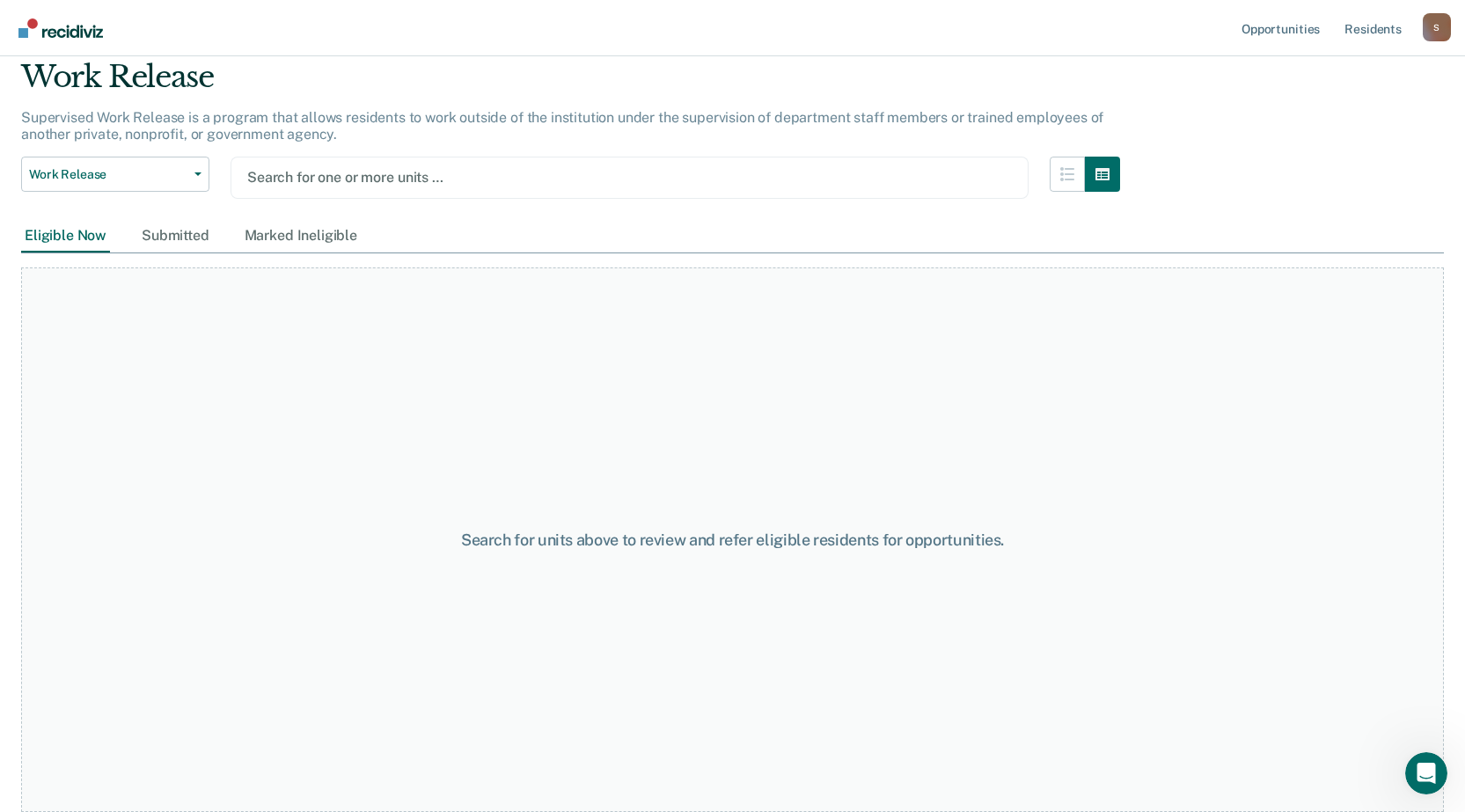
scroll to position [63, 0]
click at [381, 184] on div at bounding box center [630, 177] width 765 height 20
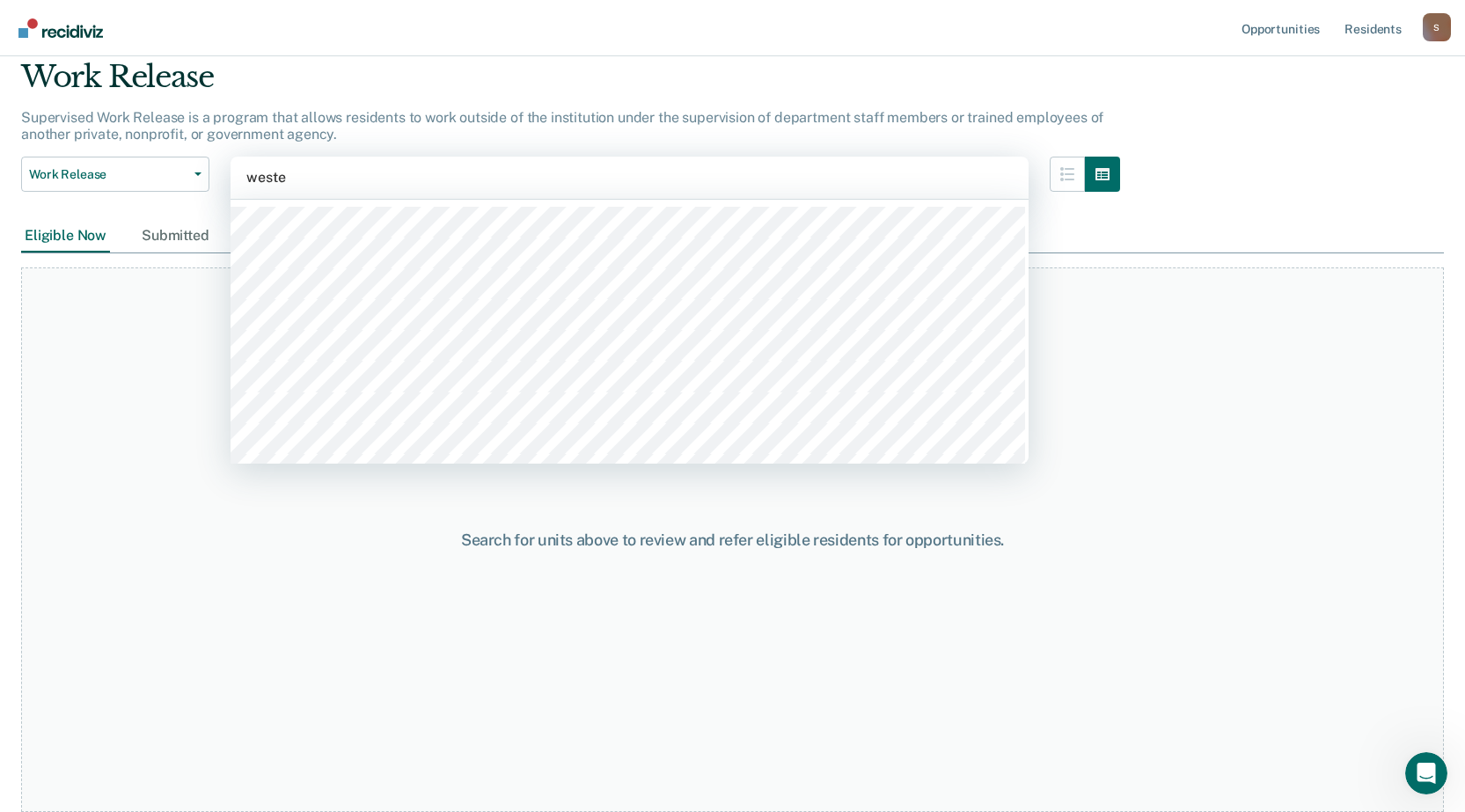
type input "[PERSON_NAME]"
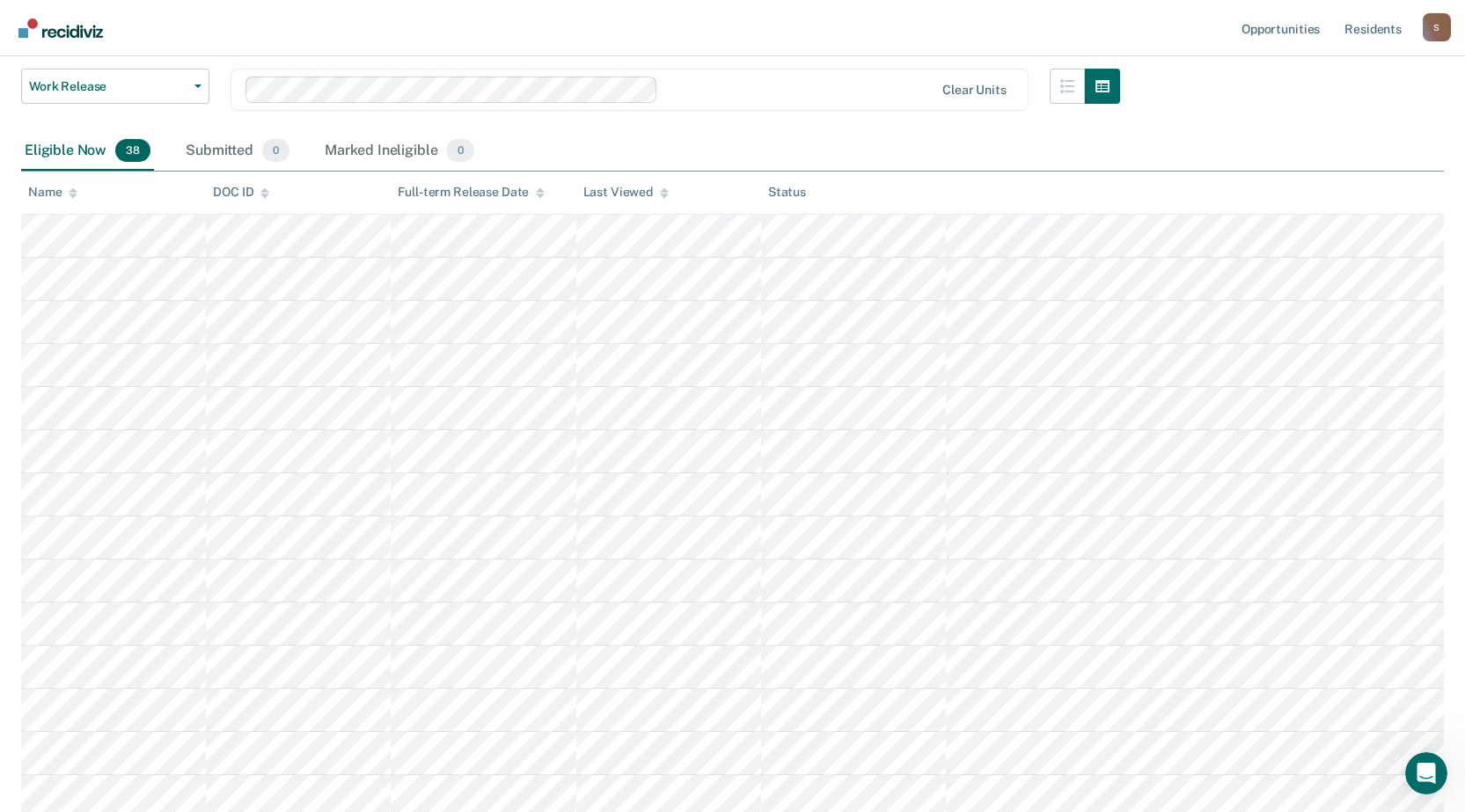
scroll to position [0, 0]
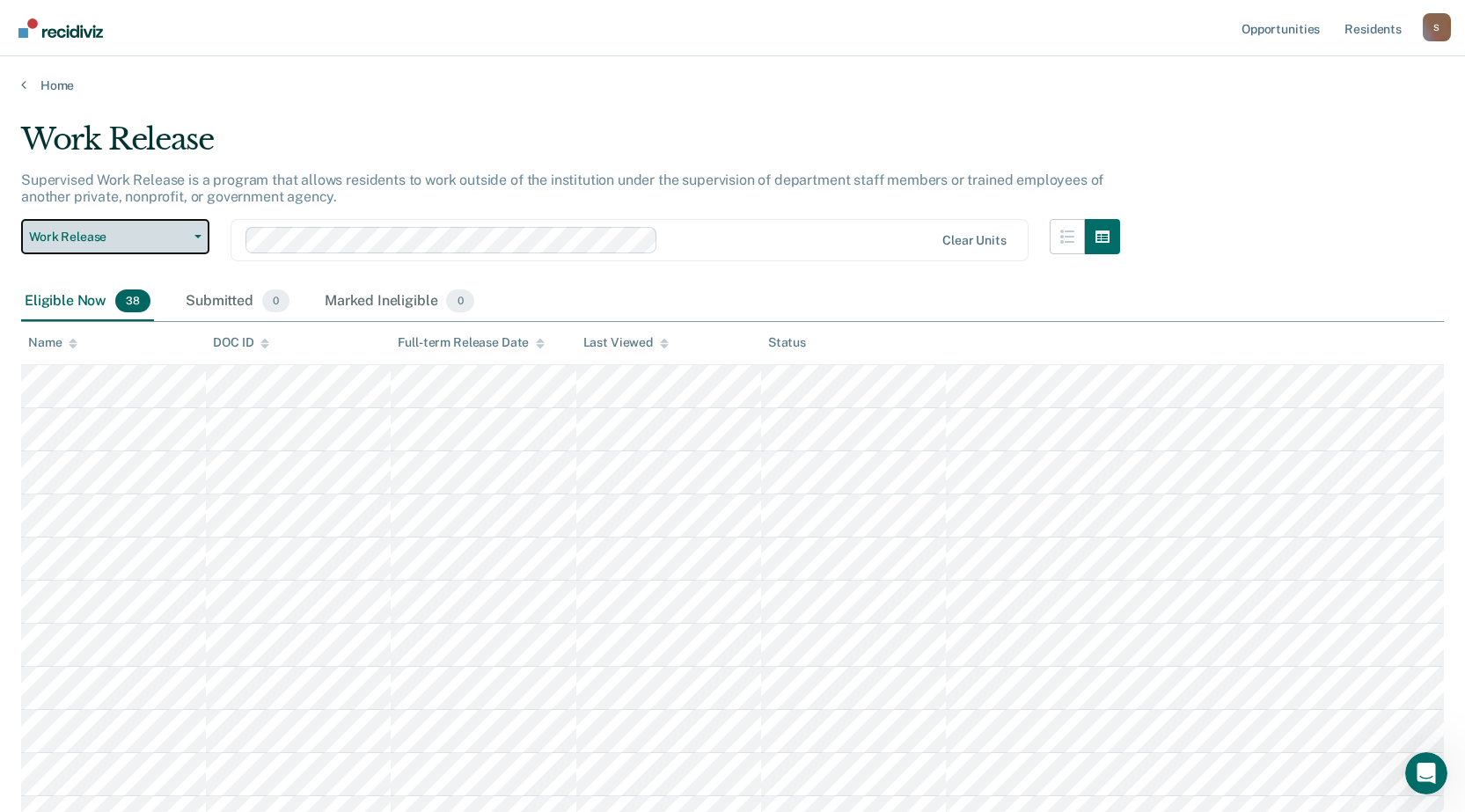
click at [139, 236] on span "Work Release" at bounding box center [108, 237] width 158 height 15
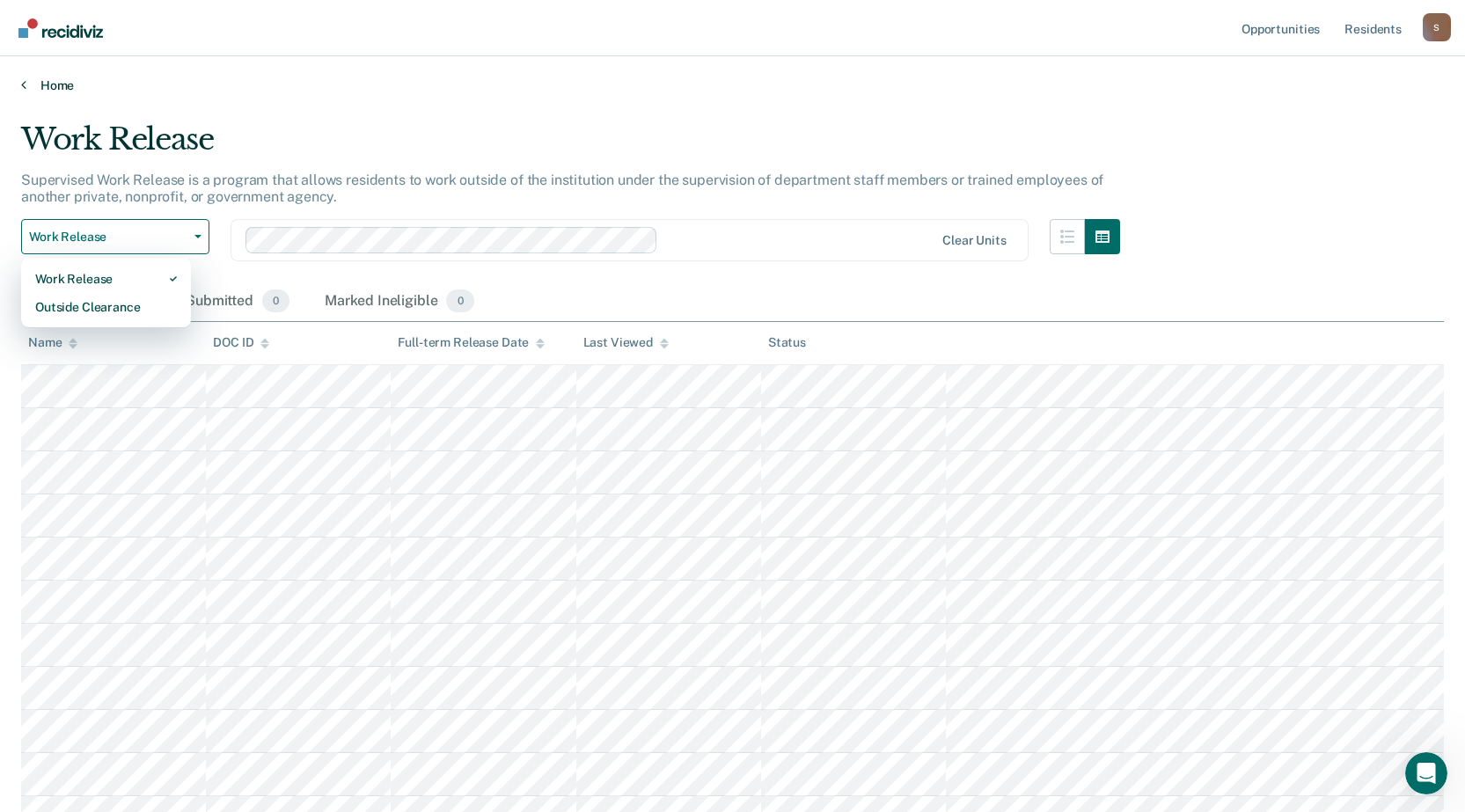
click at [52, 83] on link "Home" at bounding box center [732, 86] width 1423 height 16
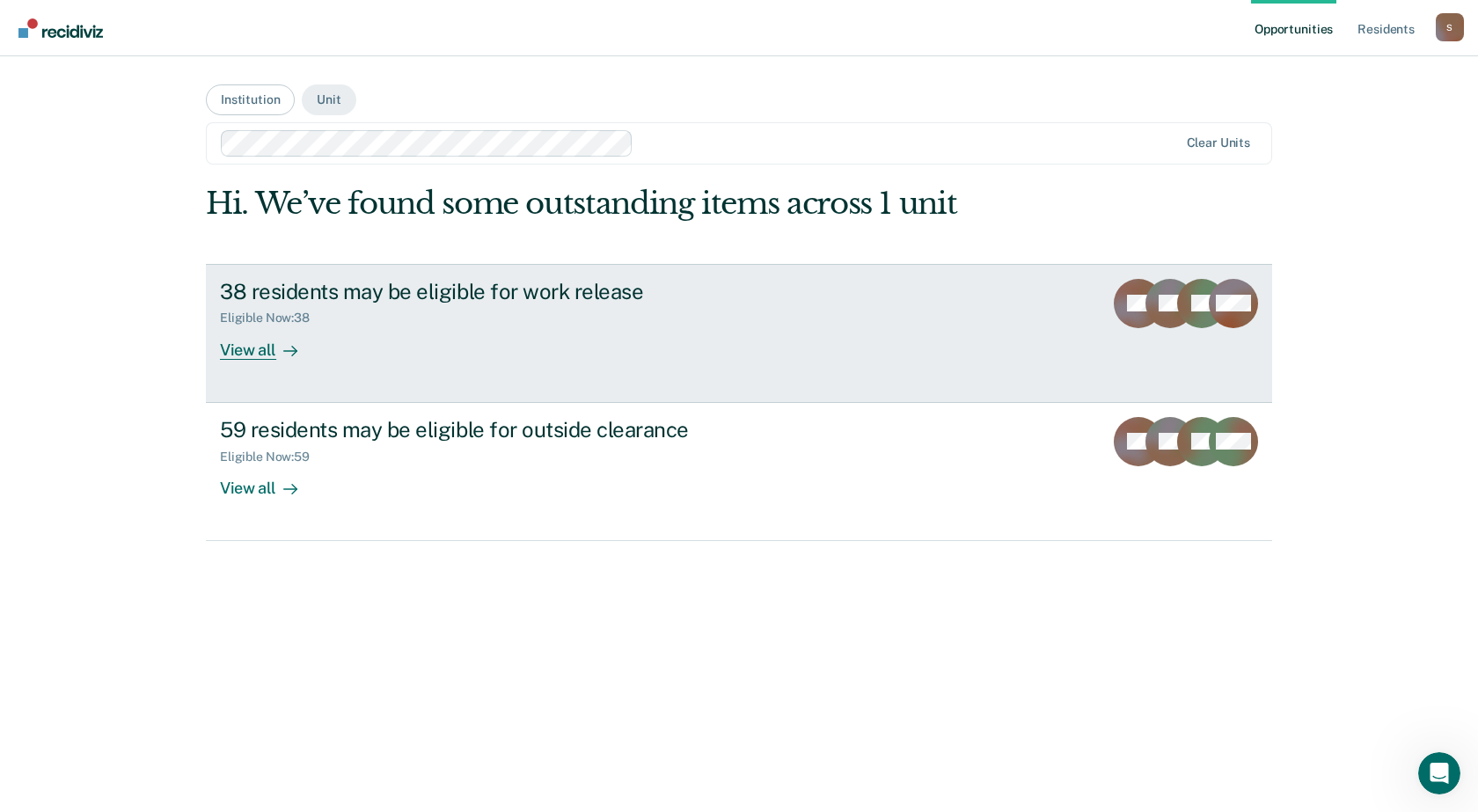
click at [572, 338] on div "38 residents may be eligible for work release Eligible Now : 38 View all" at bounding box center [549, 320] width 660 height 81
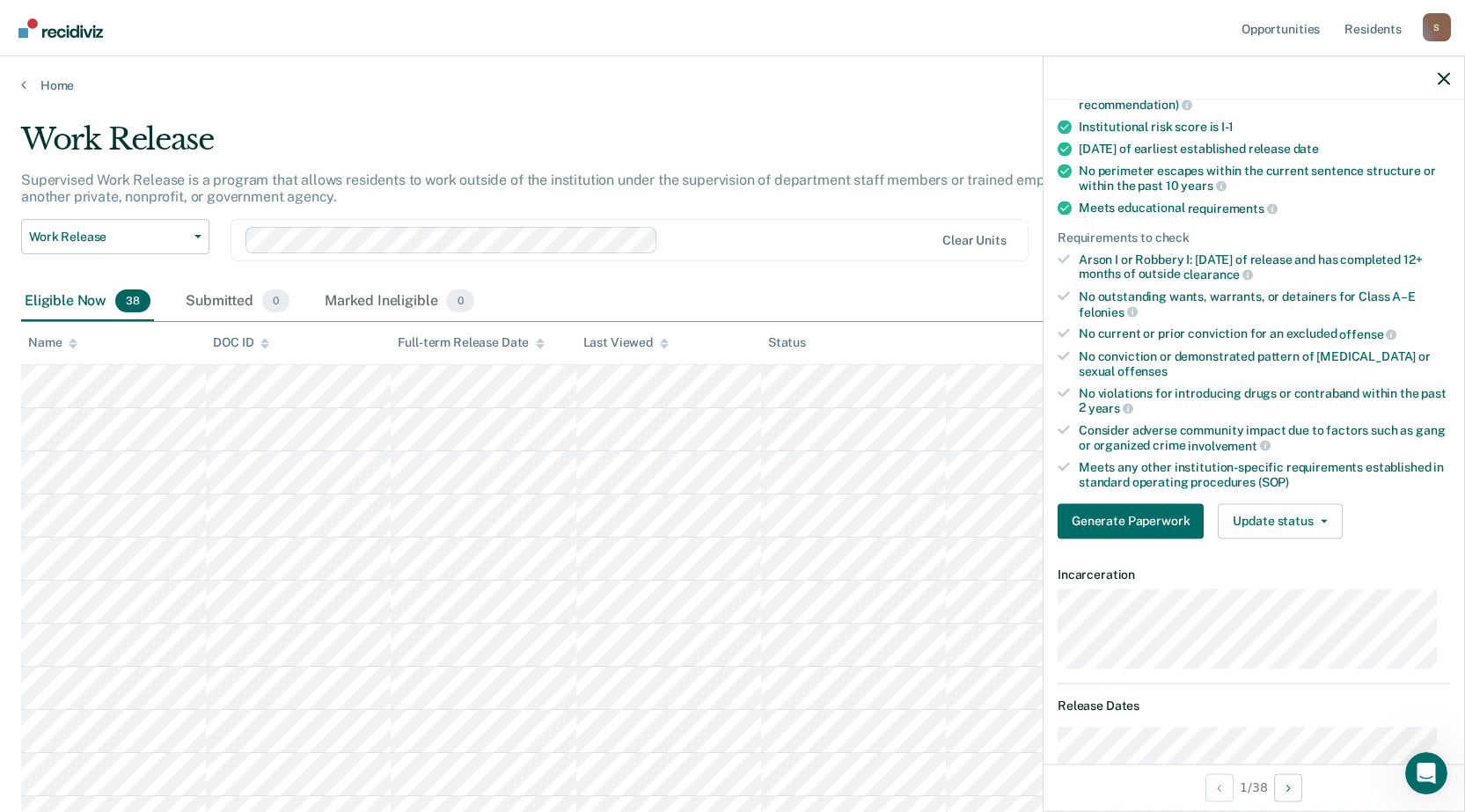
click at [555, 297] on div "Eligible Now 38 Submitted 0 Marked Ineligible 0" at bounding box center [732, 302] width 1423 height 40
click at [1263, 521] on button "Update status" at bounding box center [1280, 521] width 125 height 35
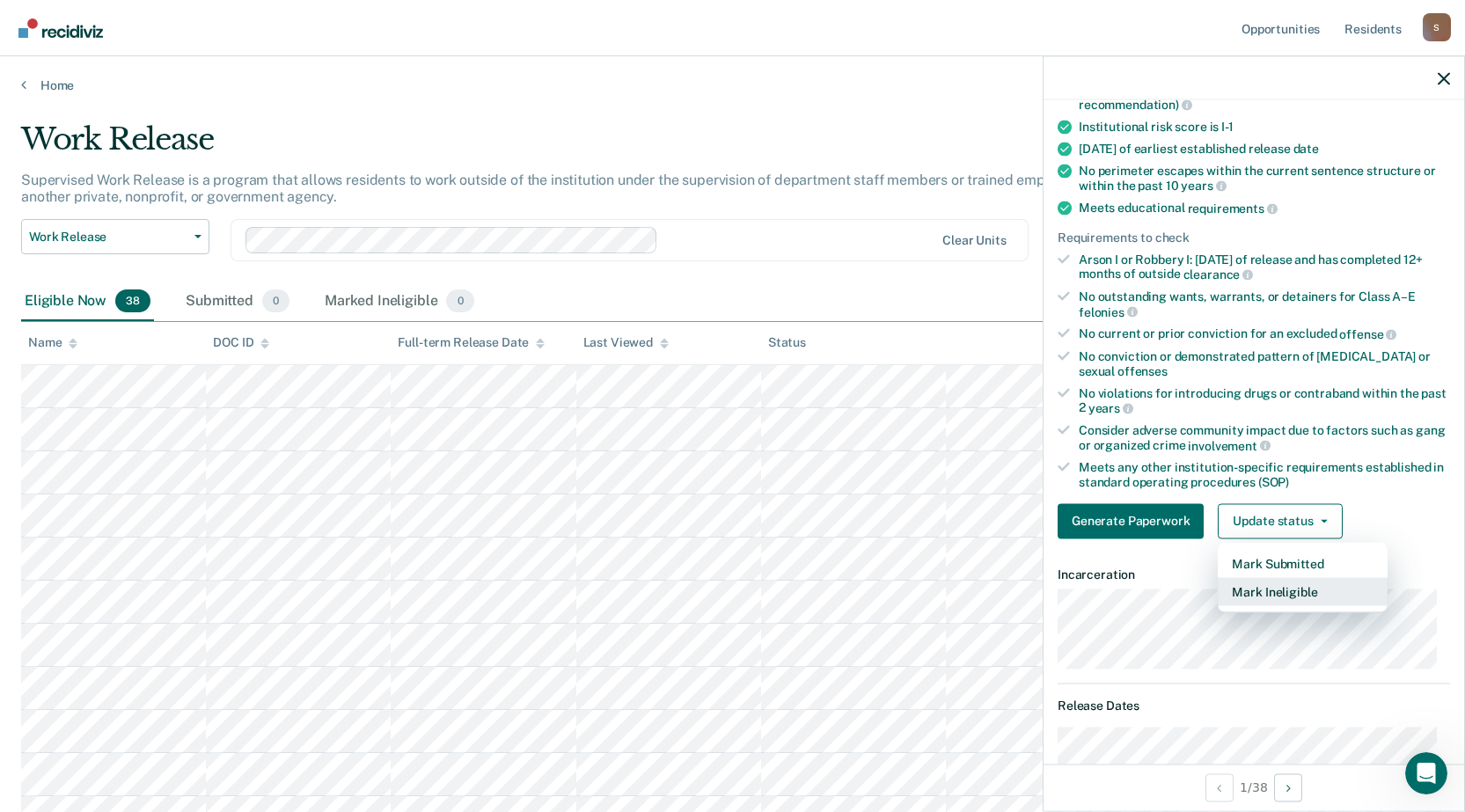
click at [1276, 591] on button "Mark Ineligible" at bounding box center [1303, 591] width 170 height 28
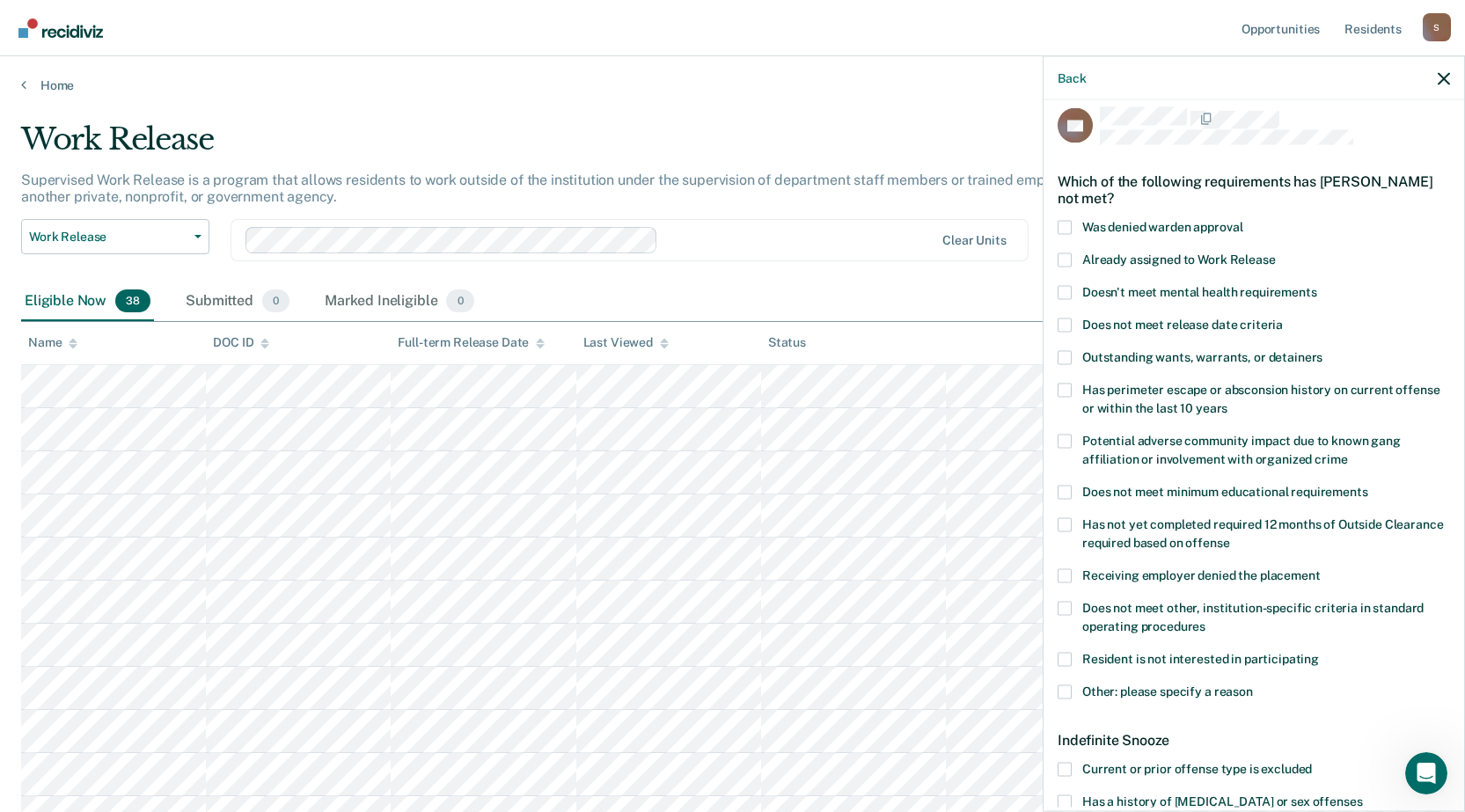
scroll to position [190, 0]
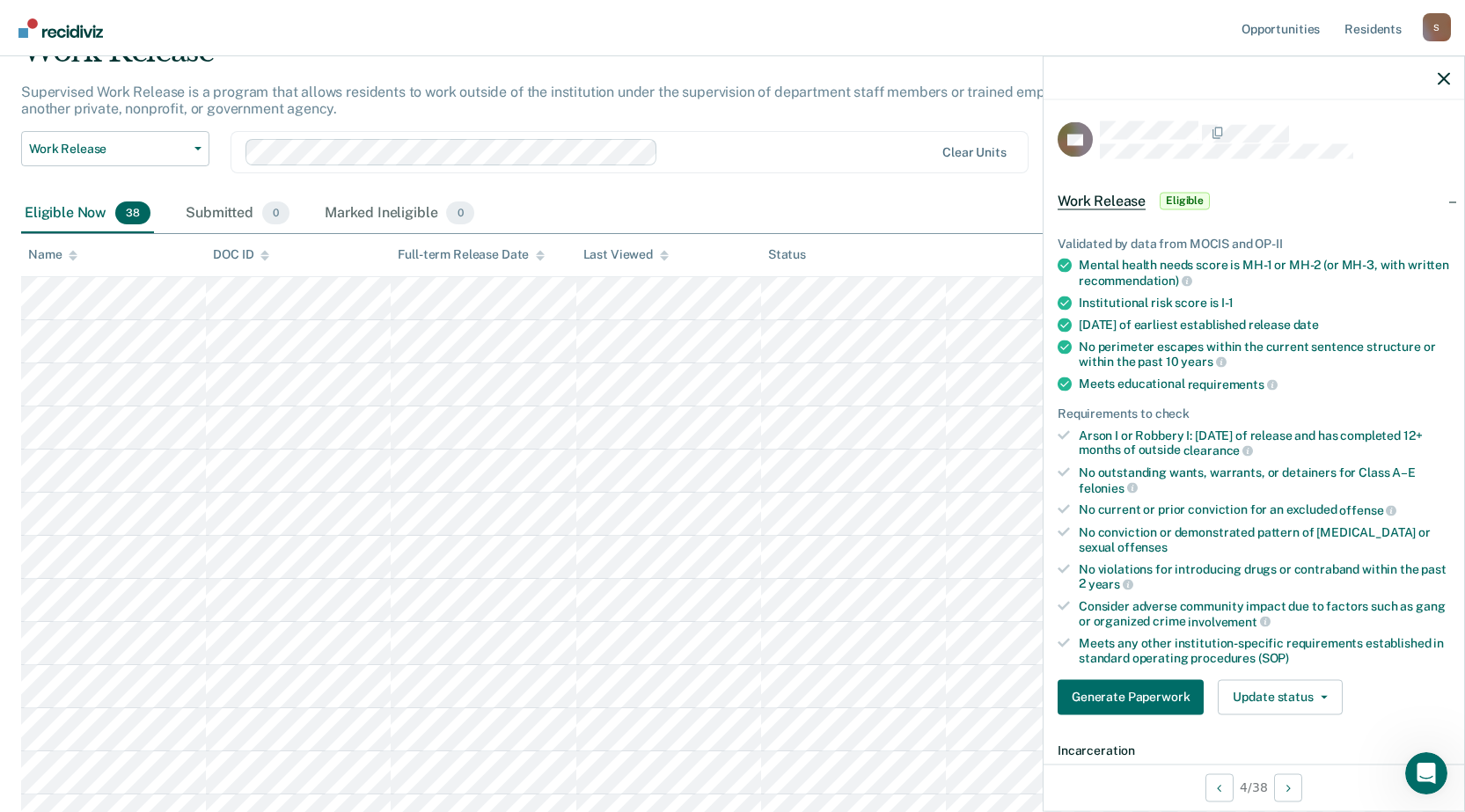
scroll to position [176, 0]
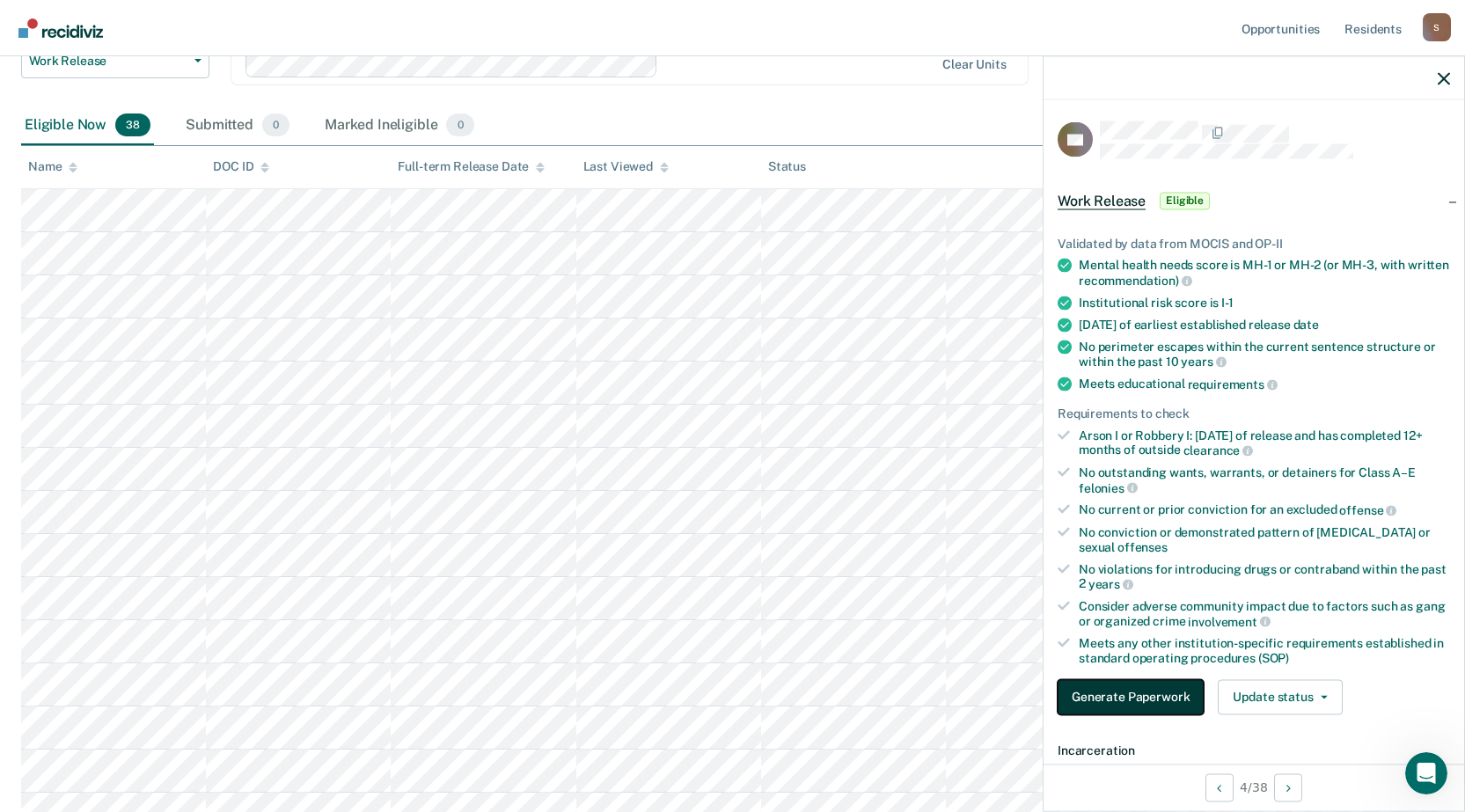
click at [1124, 700] on button "Generate Paperwork" at bounding box center [1130, 696] width 146 height 35
